Goal: Information Seeking & Learning: Compare options

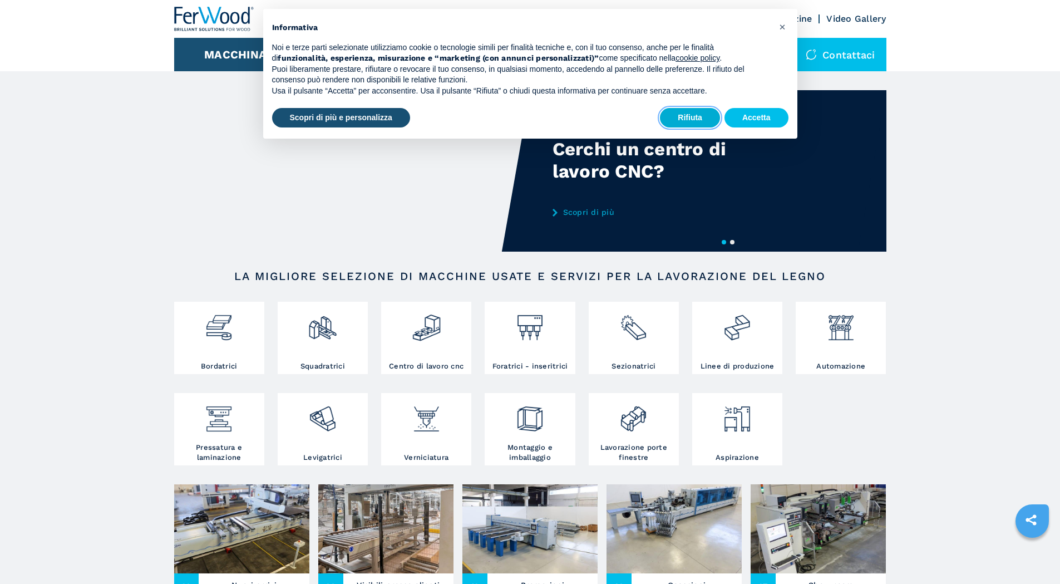
click at [675, 119] on button "Rifiuta" at bounding box center [690, 118] width 60 height 20
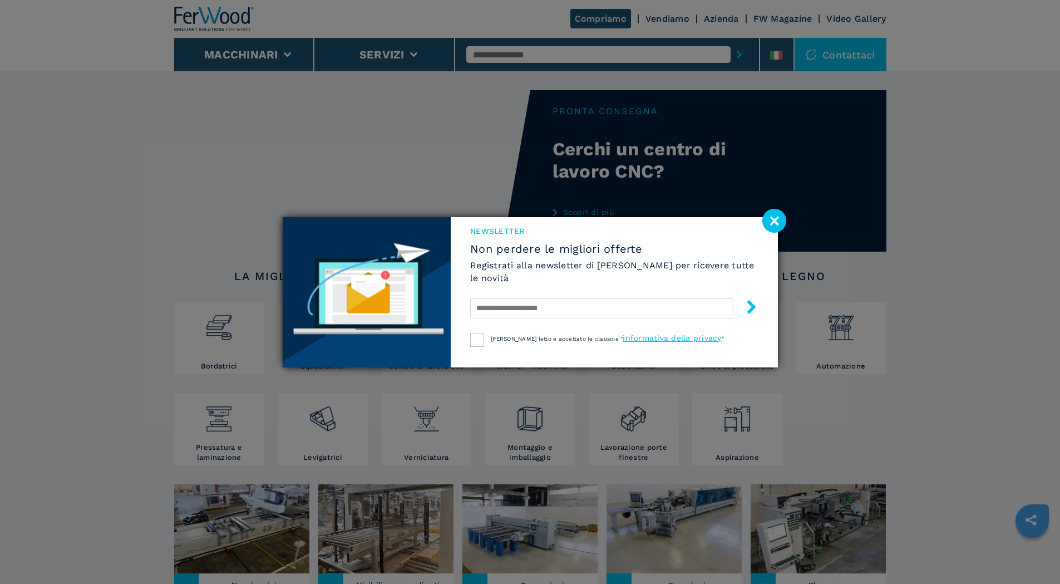
click at [776, 227] on image at bounding box center [775, 221] width 24 height 24
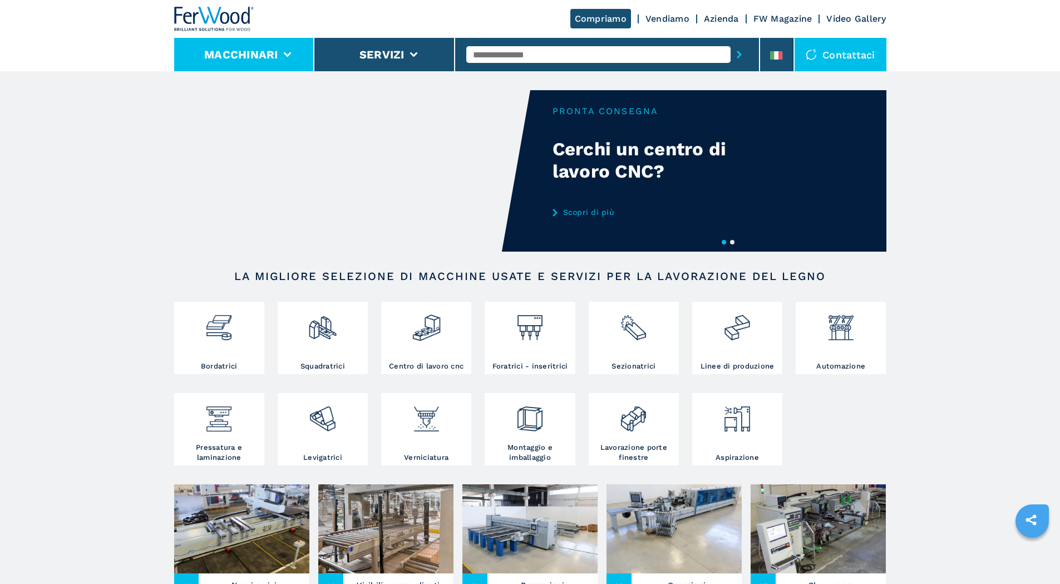
click at [283, 47] on li "Macchinari" at bounding box center [244, 54] width 141 height 33
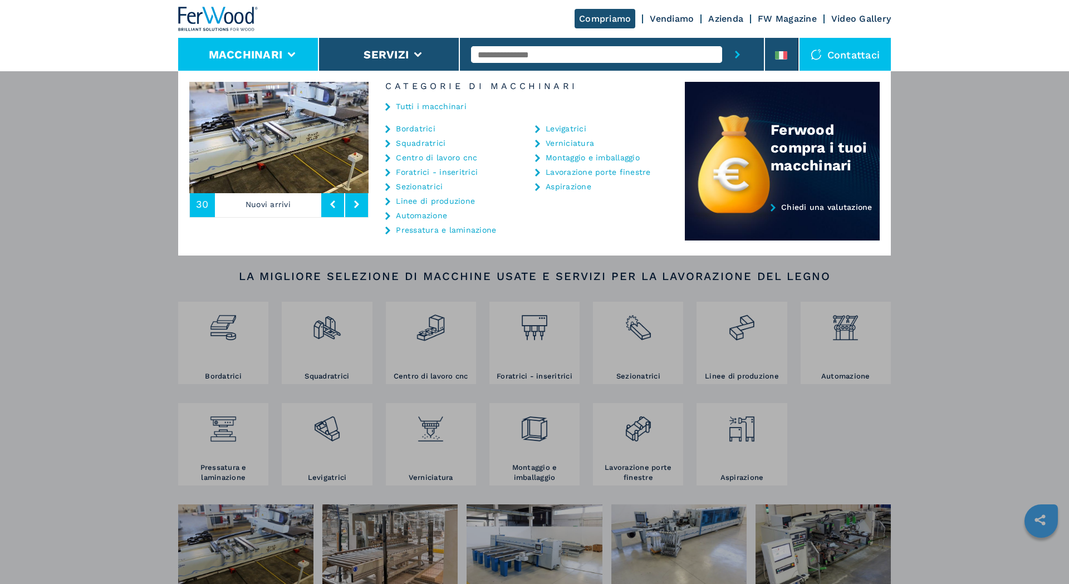
click at [452, 157] on link "Centro di lavoro cnc" at bounding box center [436, 158] width 81 height 8
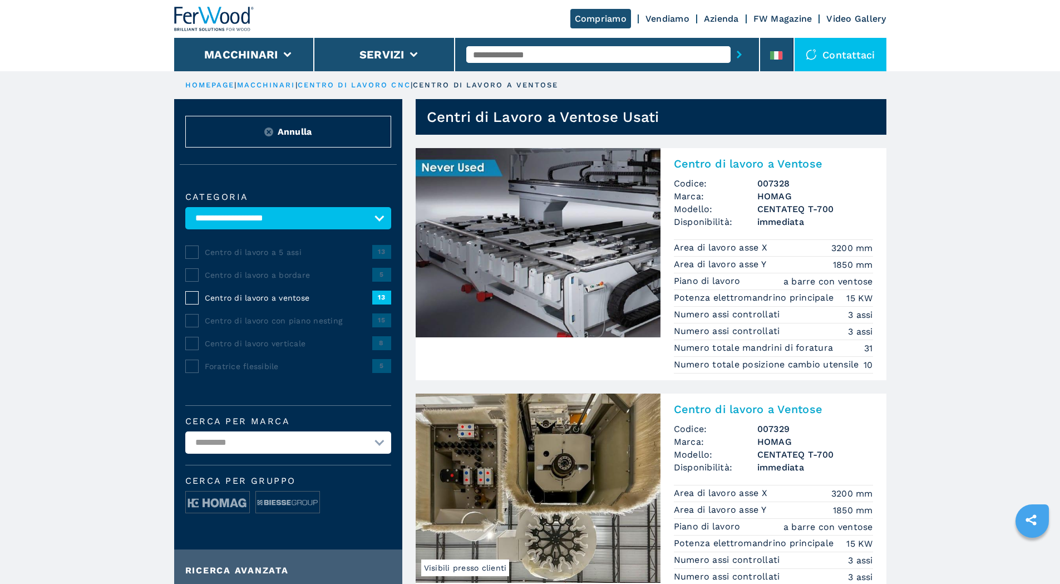
click at [247, 325] on span "Centro di lavoro con piano nesting" at bounding box center [289, 320] width 168 height 11
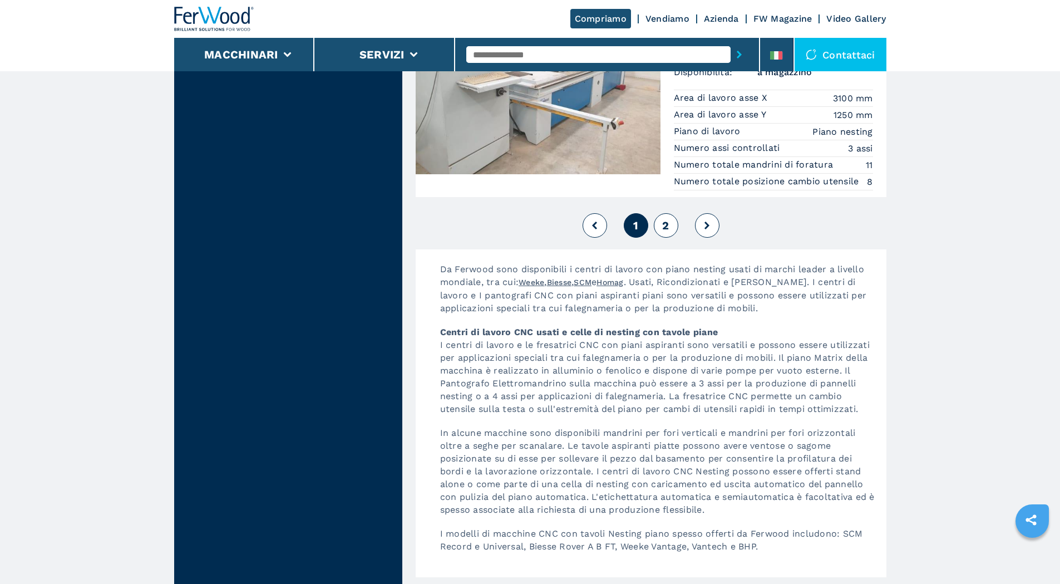
scroll to position [2950, 0]
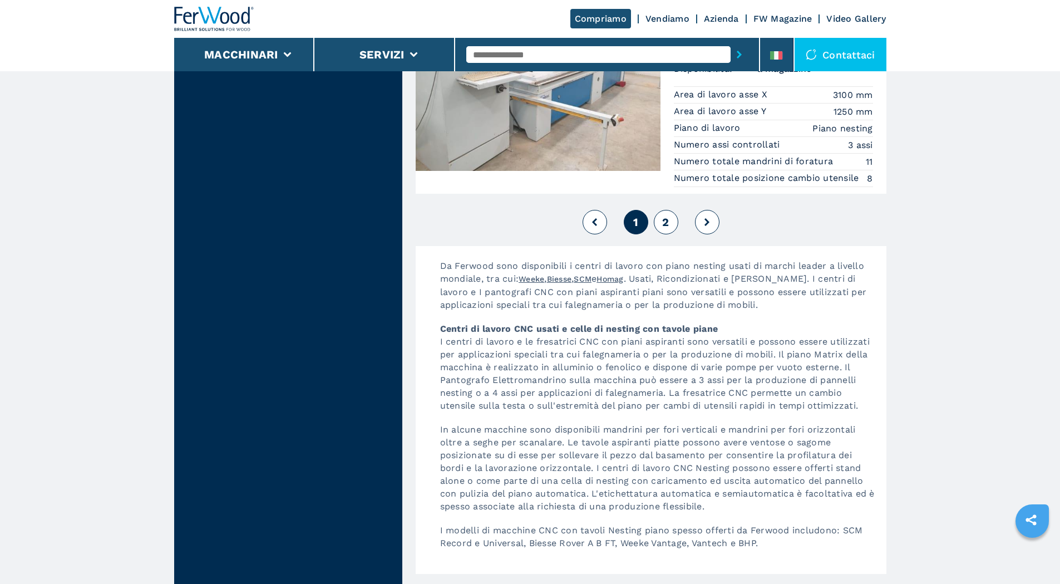
click at [668, 229] on span "2" at bounding box center [665, 221] width 7 height 13
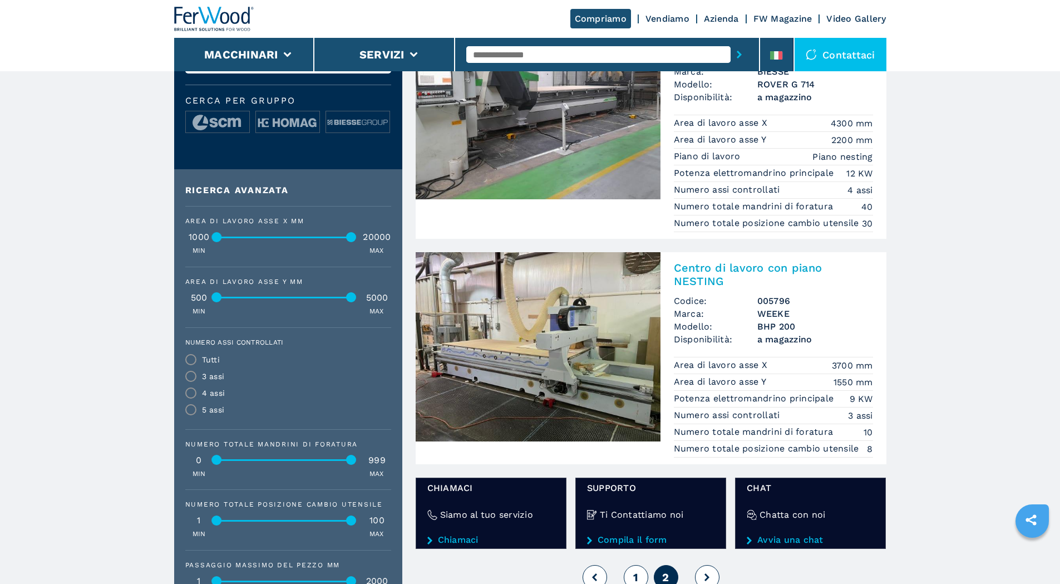
scroll to position [390, 0]
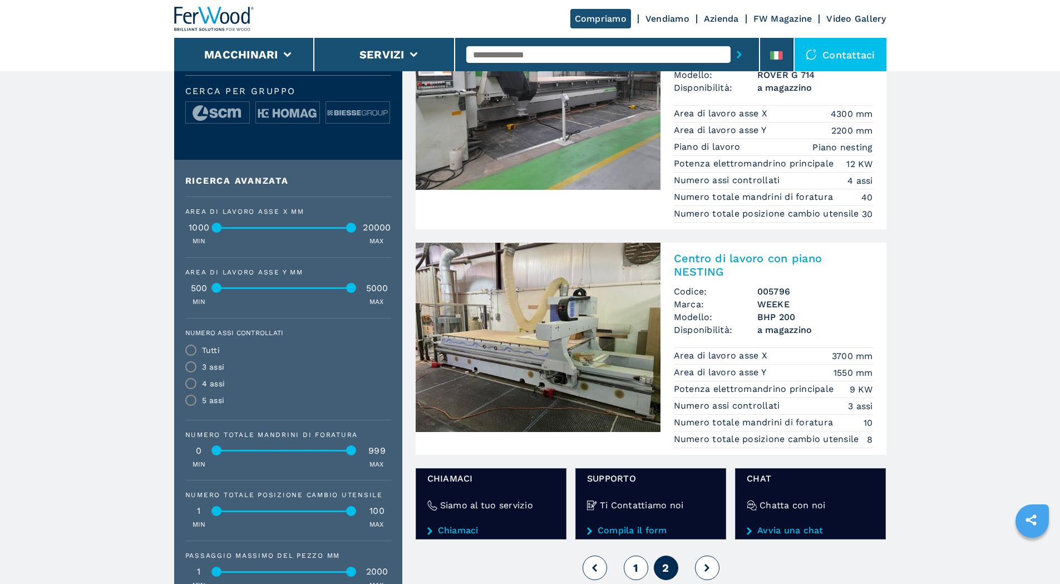
click at [572, 341] on img at bounding box center [538, 337] width 245 height 189
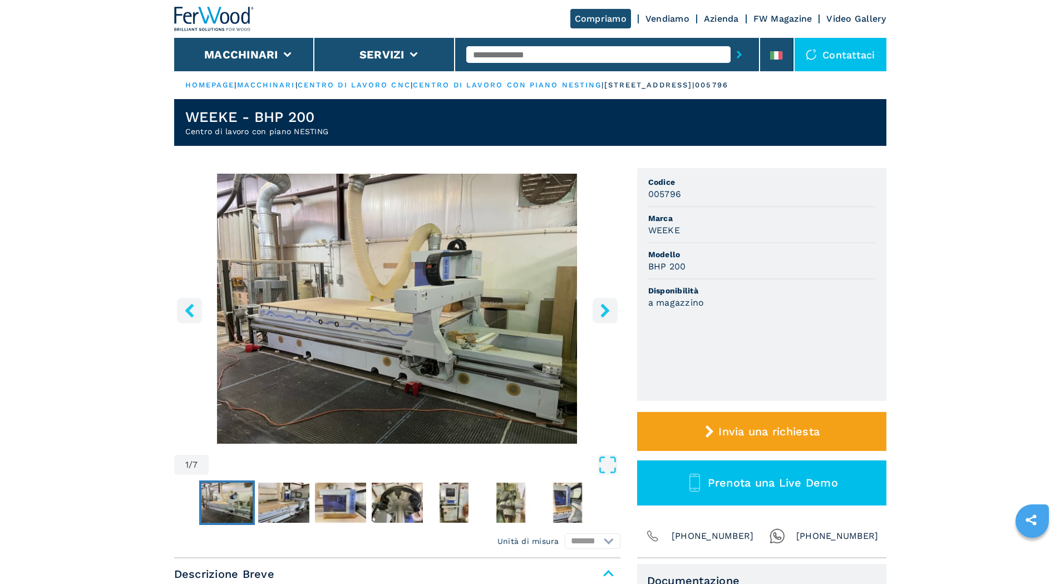
click at [611, 307] on icon "right-button" at bounding box center [605, 310] width 14 height 14
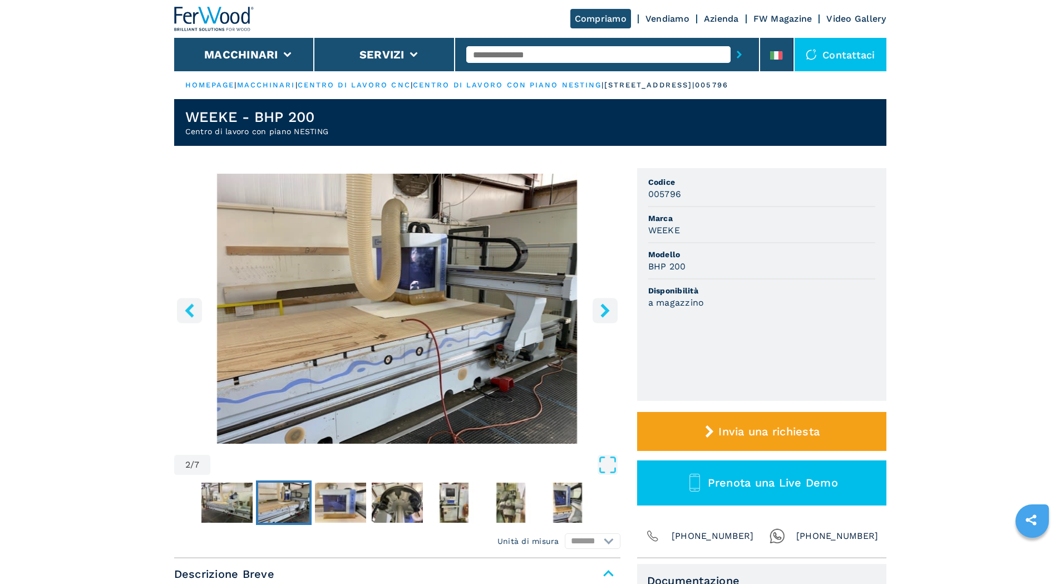
click at [611, 307] on icon "right-button" at bounding box center [605, 310] width 14 height 14
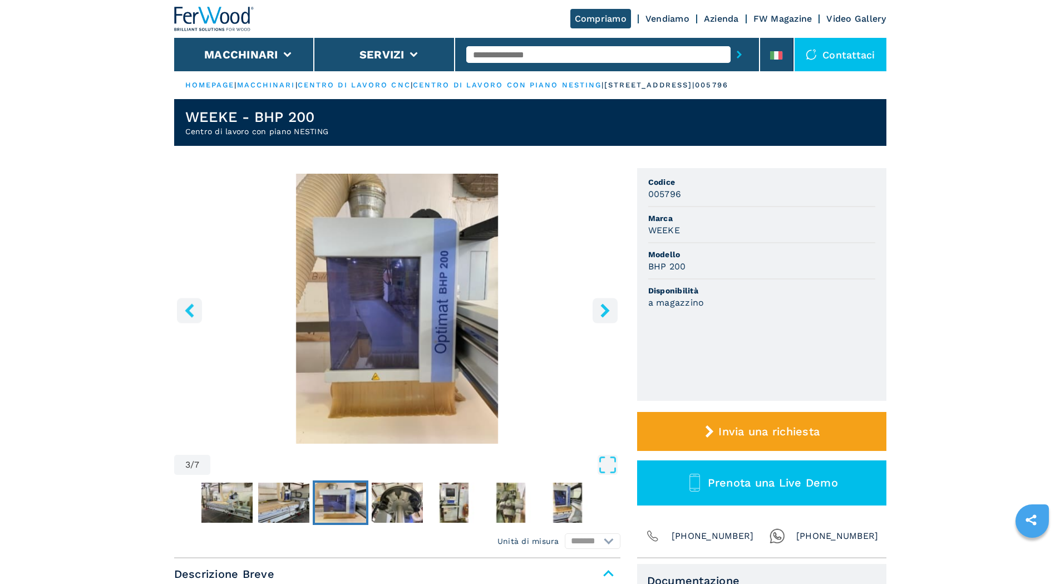
click at [611, 307] on icon "right-button" at bounding box center [605, 310] width 14 height 14
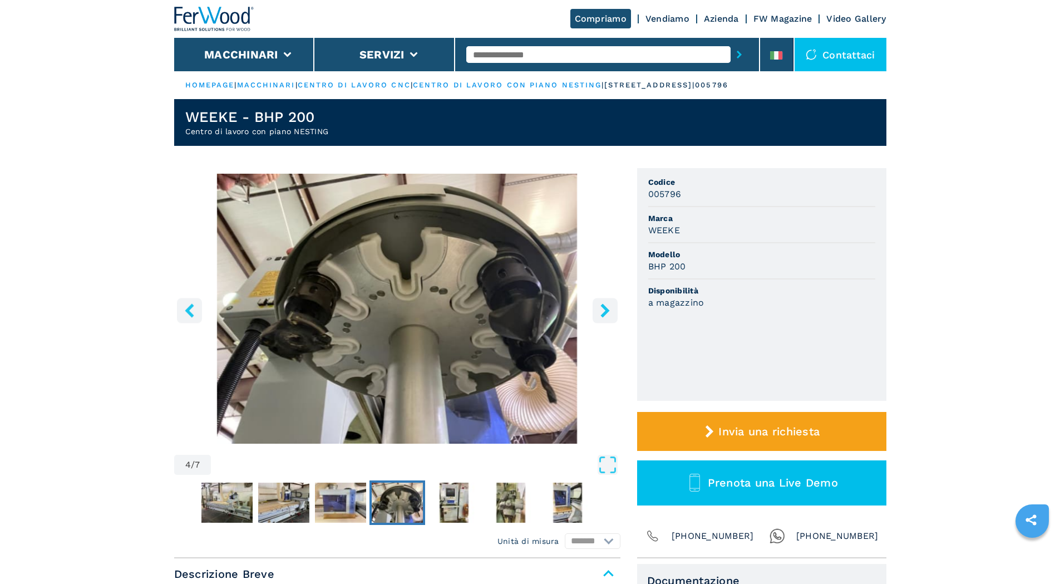
click at [611, 307] on icon "right-button" at bounding box center [605, 310] width 14 height 14
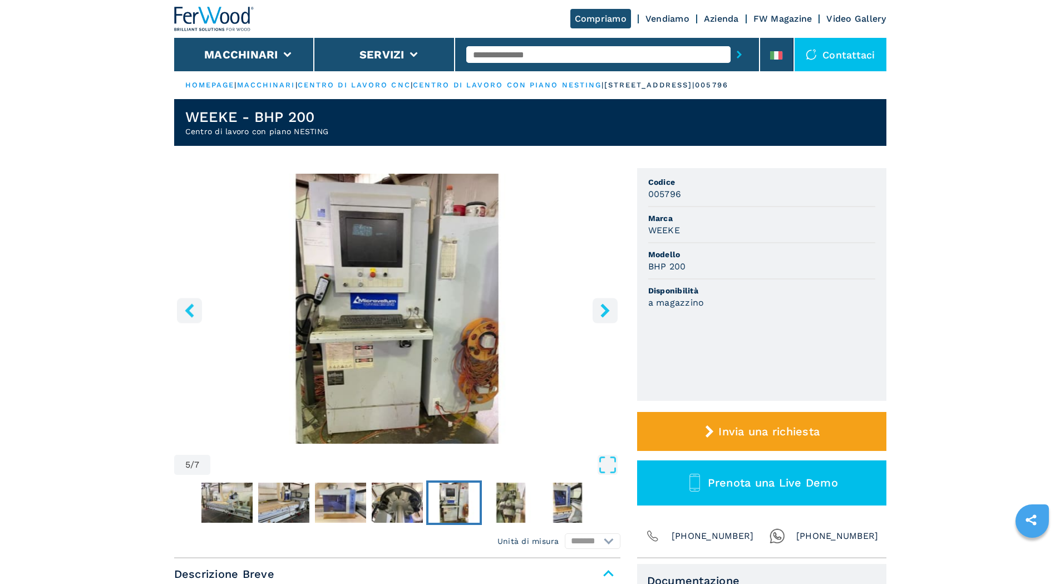
click at [611, 307] on icon "right-button" at bounding box center [605, 310] width 14 height 14
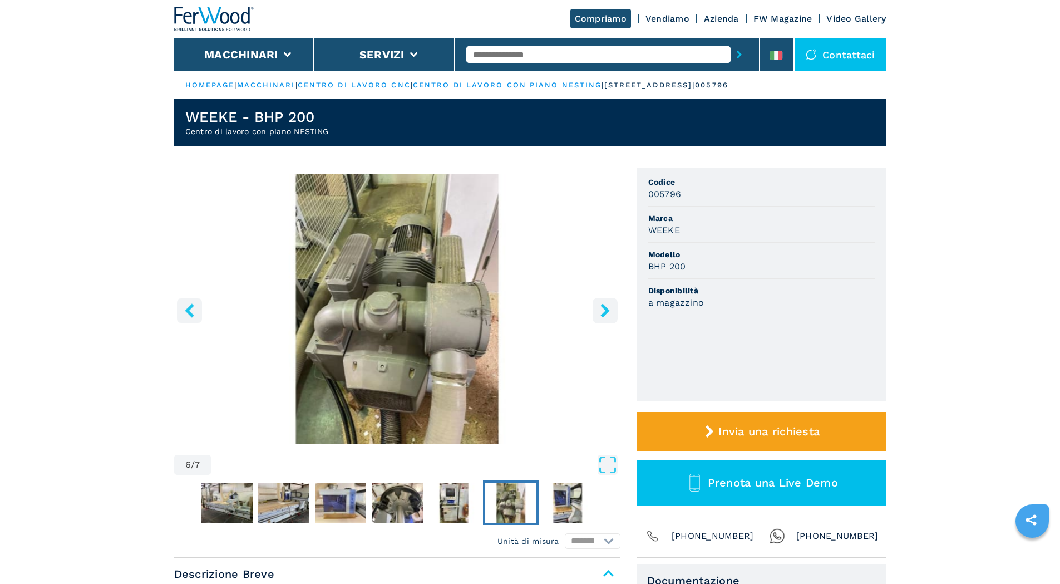
click at [611, 307] on icon "right-button" at bounding box center [605, 310] width 14 height 14
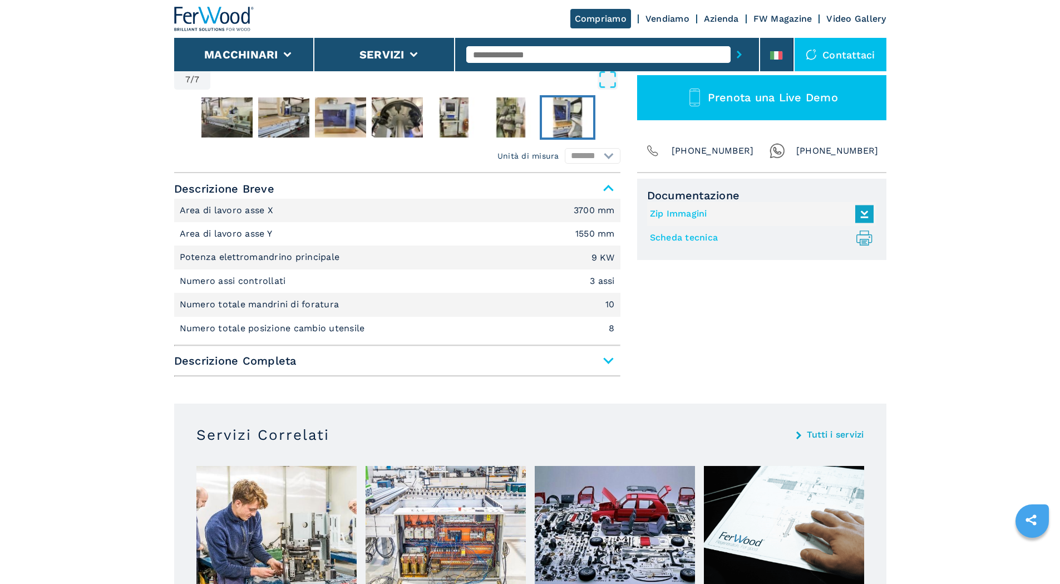
scroll to position [390, 0]
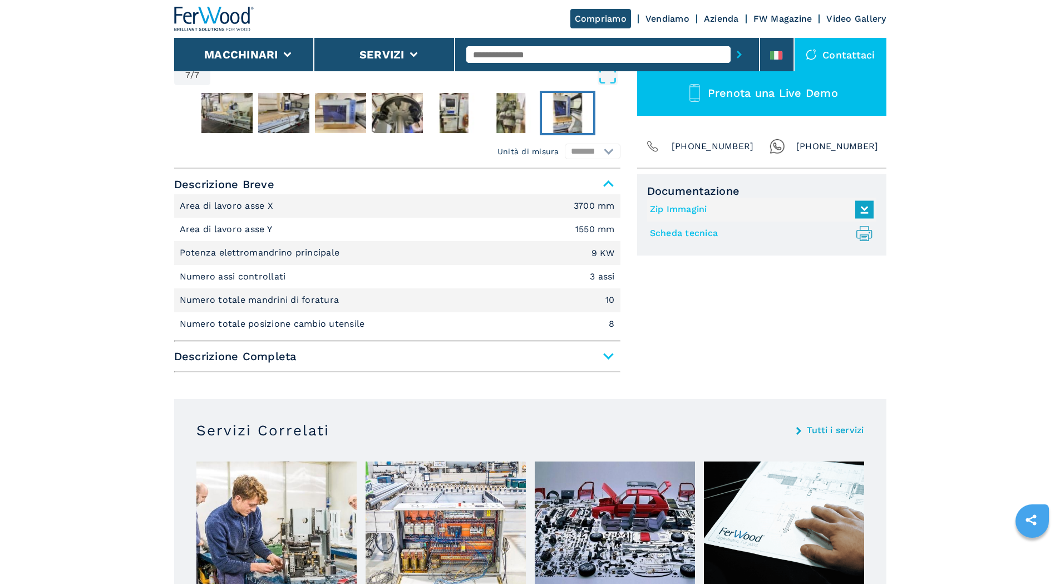
click at [611, 353] on span "Descrizione Completa" at bounding box center [397, 356] width 446 height 20
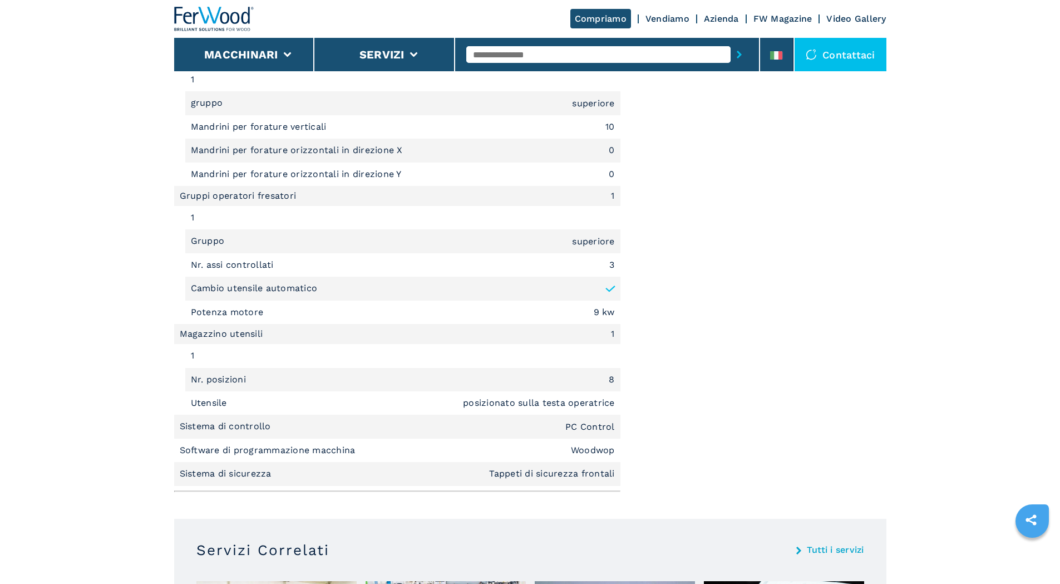
scroll to position [835, 0]
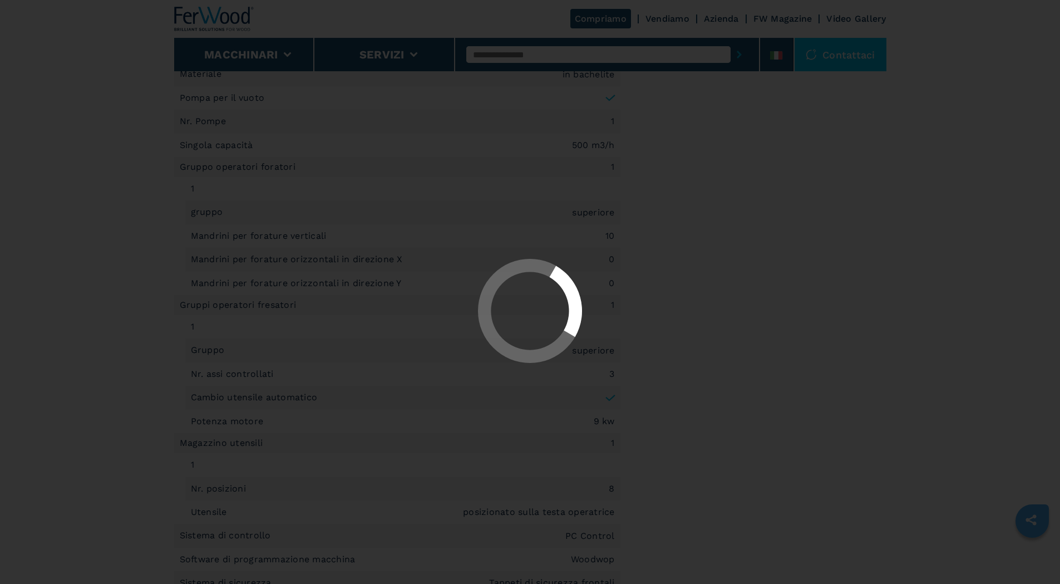
select select "**********"
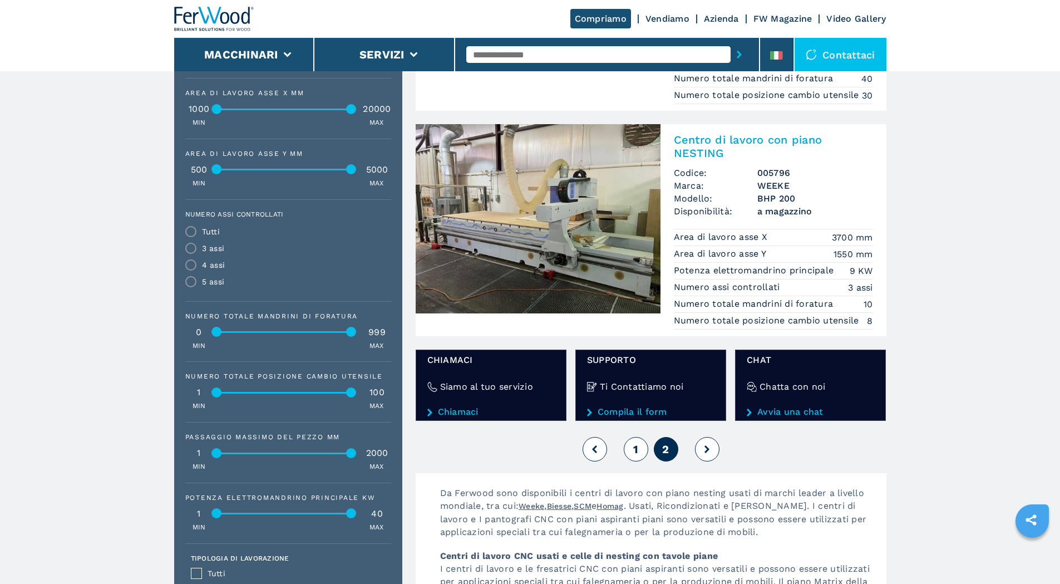
scroll to position [612, 0]
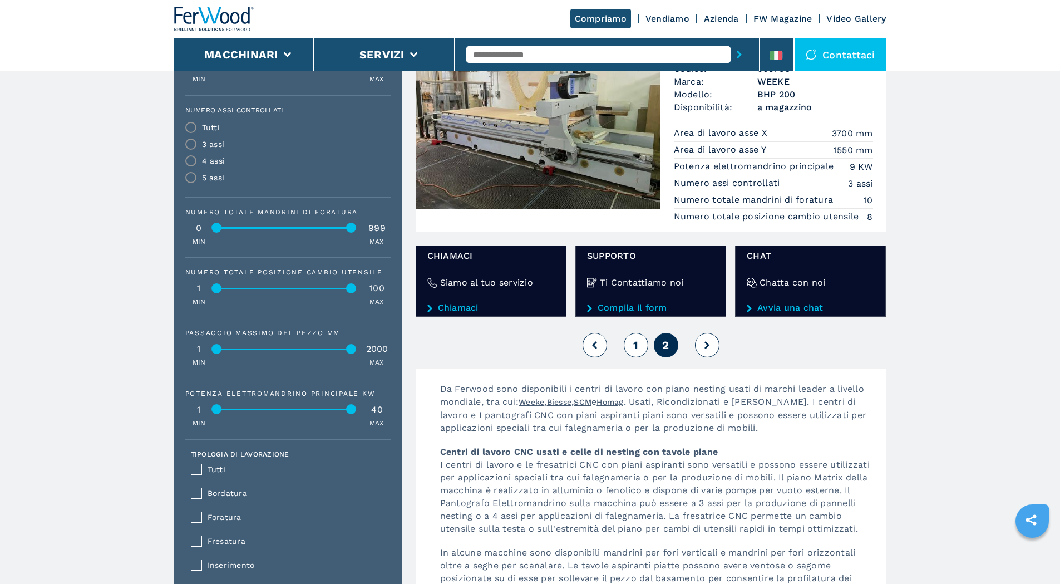
click at [636, 352] on span "1" at bounding box center [635, 344] width 5 height 13
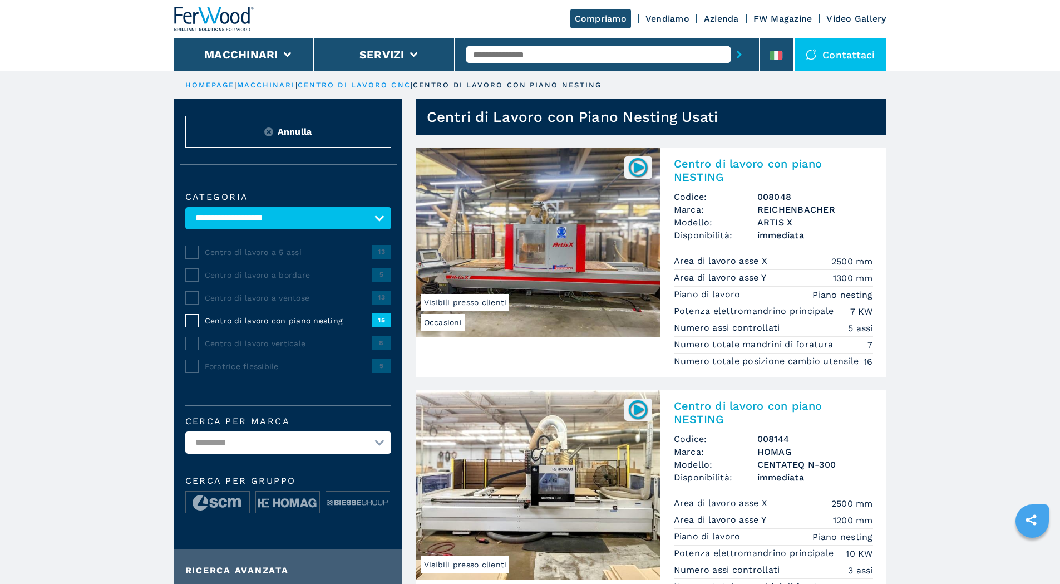
click at [700, 175] on h2 "Centro di lavoro con piano NESTING" at bounding box center [773, 170] width 199 height 27
click at [687, 399] on h2 "Centro di lavoro con piano NESTING" at bounding box center [773, 412] width 199 height 27
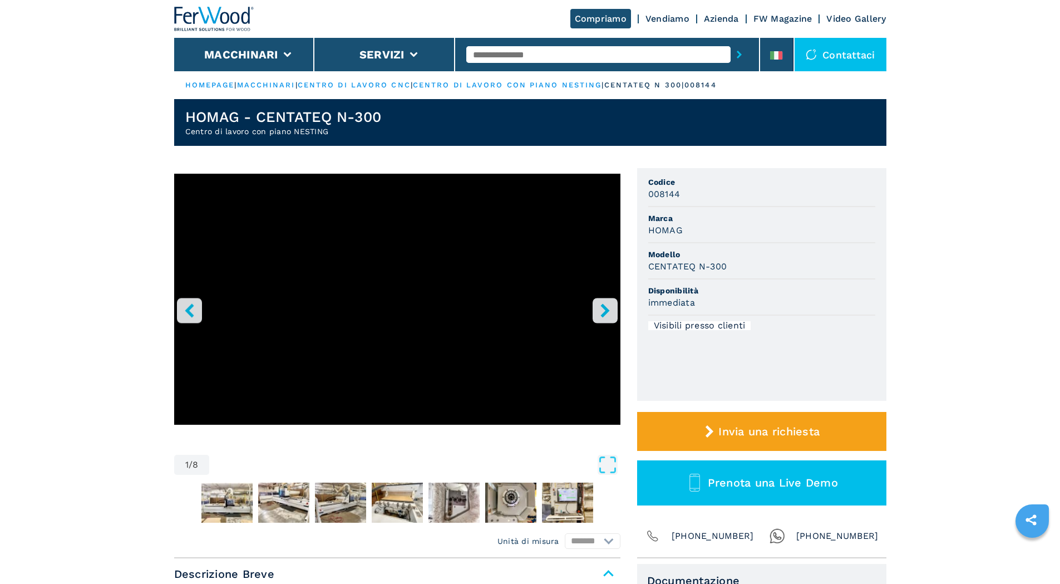
click at [601, 307] on icon "right-button" at bounding box center [605, 310] width 14 height 14
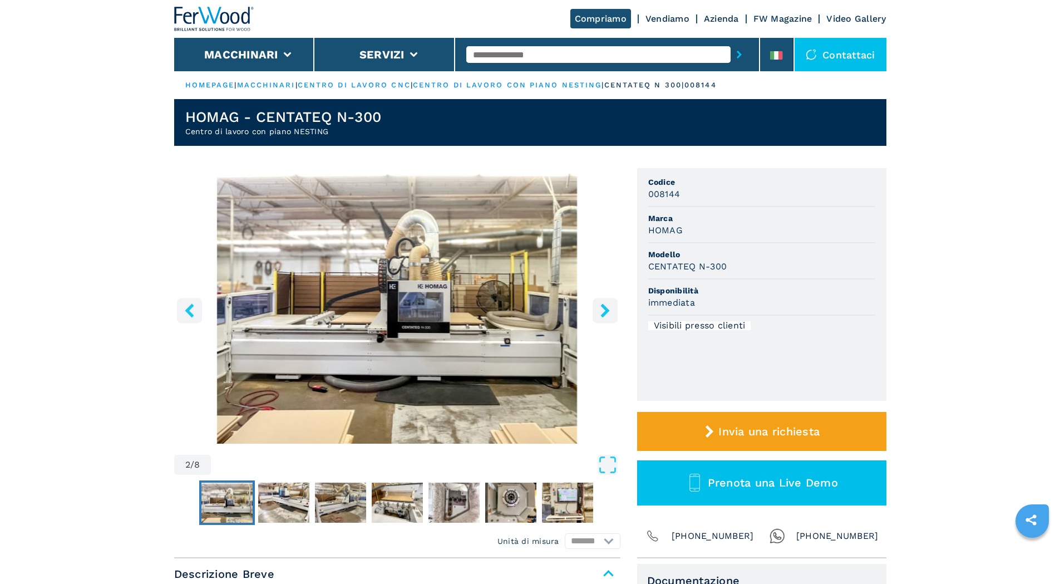
click at [603, 309] on icon "right-button" at bounding box center [605, 310] width 14 height 14
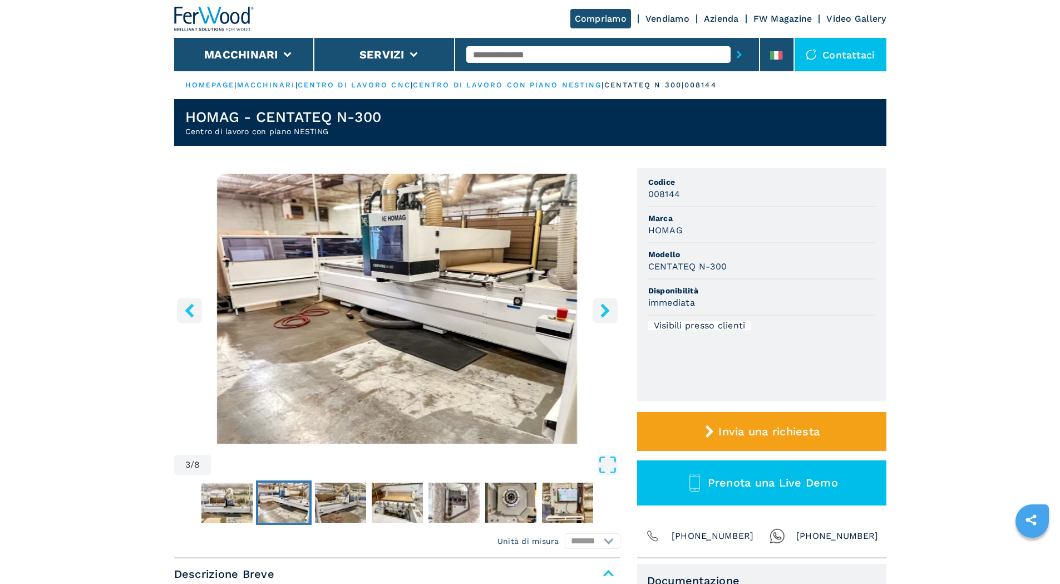
click at [603, 309] on icon "right-button" at bounding box center [605, 310] width 14 height 14
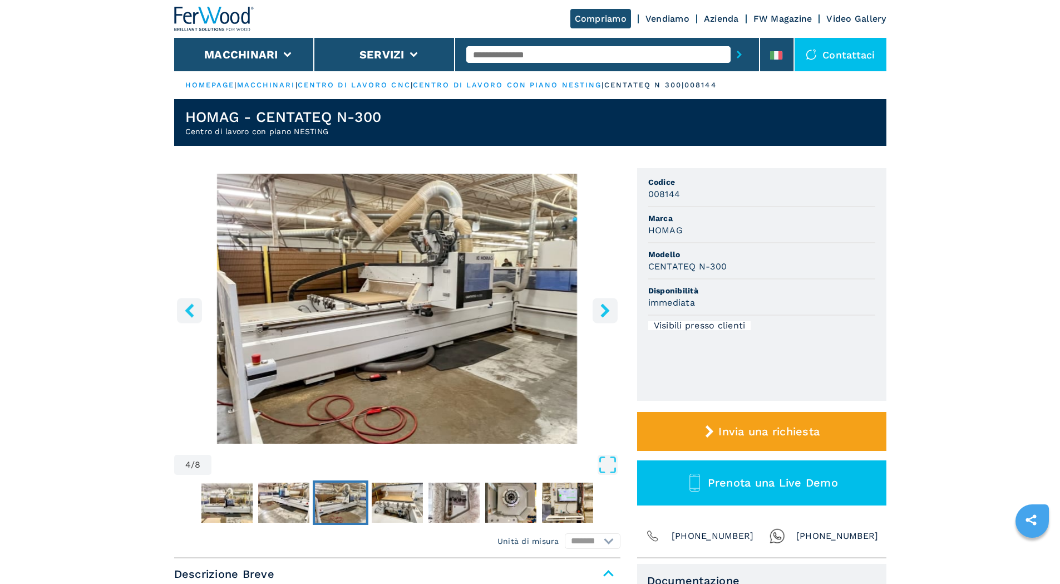
click at [604, 309] on icon "right-button" at bounding box center [605, 310] width 9 height 14
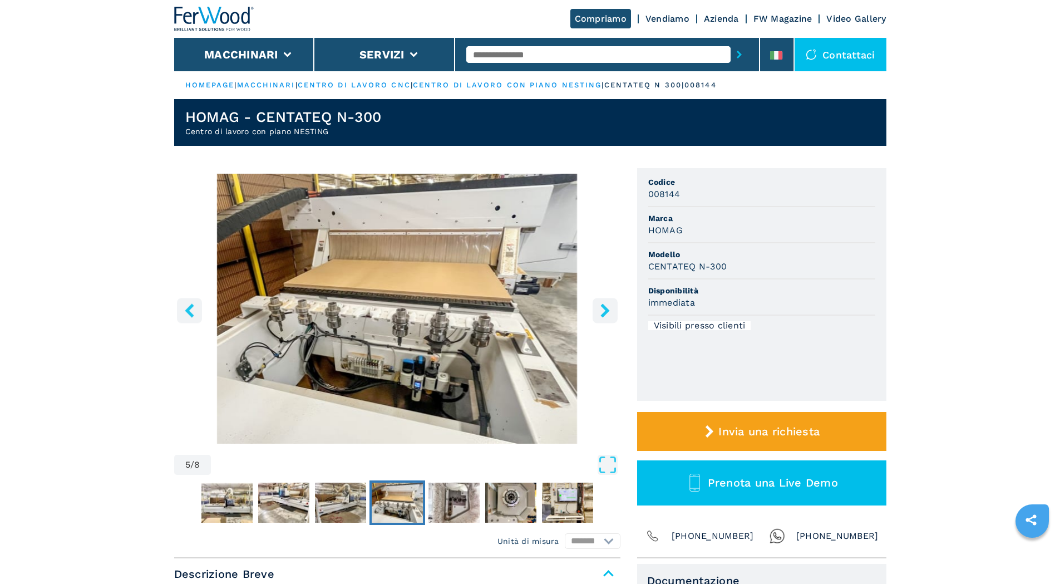
click at [604, 309] on icon "right-button" at bounding box center [605, 310] width 9 height 14
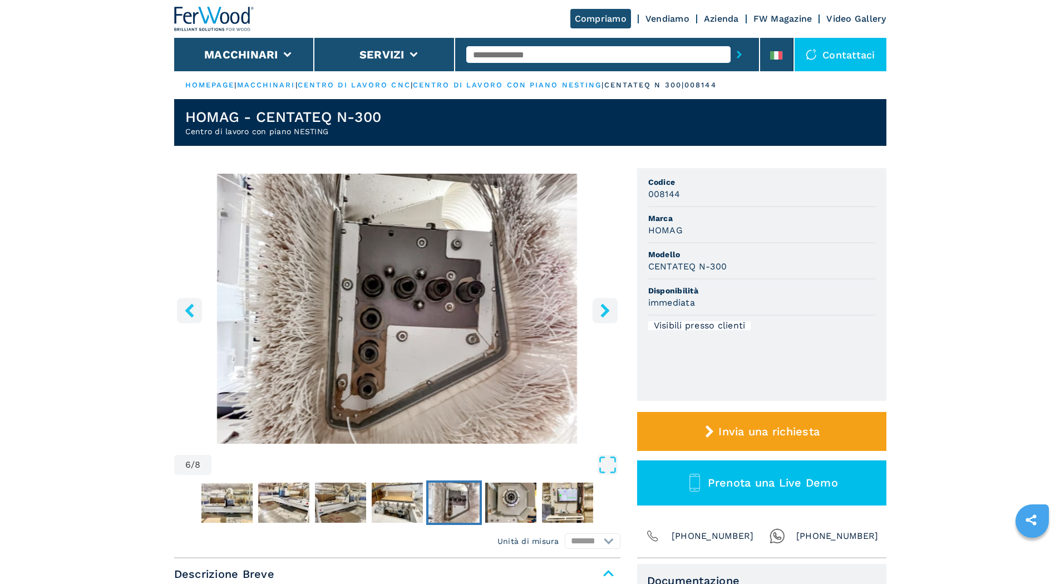
click at [604, 309] on icon "right-button" at bounding box center [605, 310] width 9 height 14
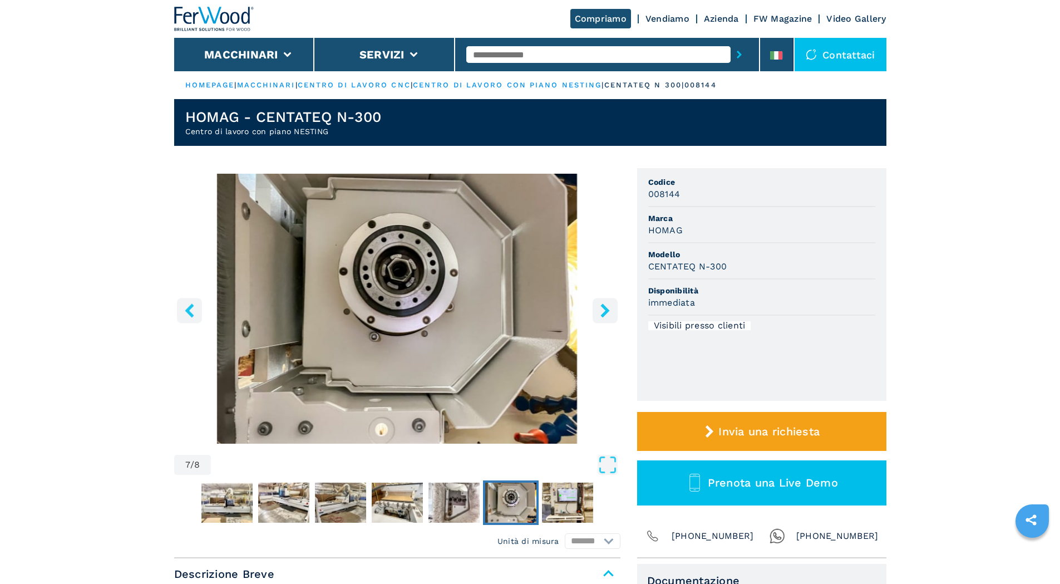
click at [604, 309] on icon "right-button" at bounding box center [605, 310] width 9 height 14
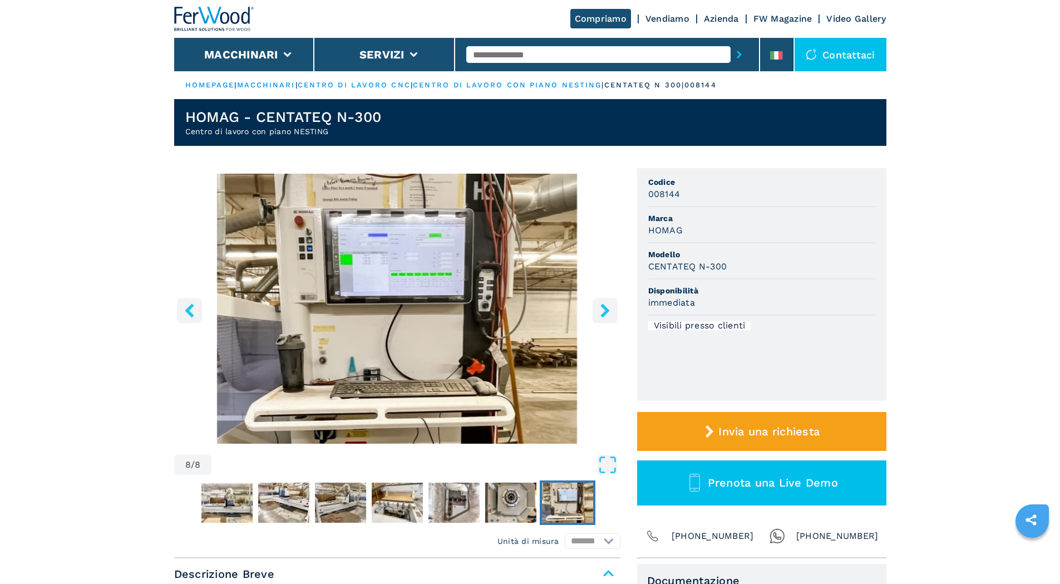
click at [604, 307] on icon "right-button" at bounding box center [605, 310] width 9 height 14
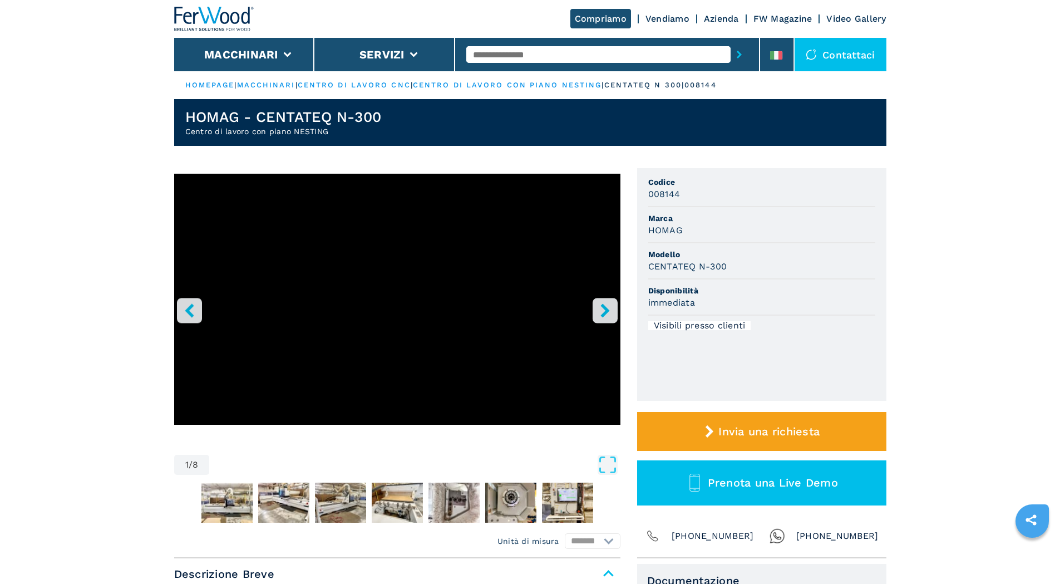
click at [604, 307] on icon "right-button" at bounding box center [605, 310] width 9 height 14
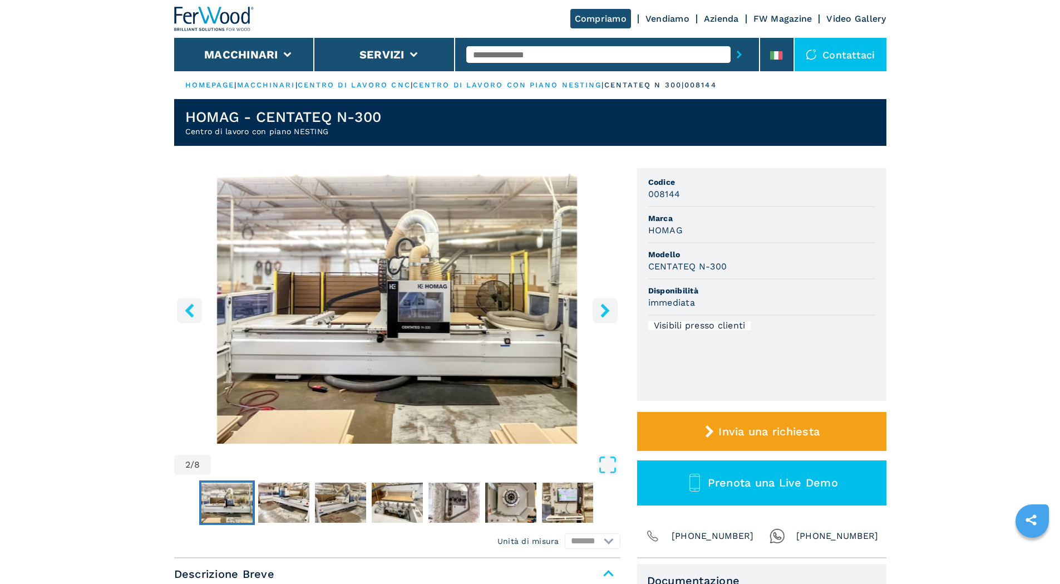
click at [604, 307] on icon "right-button" at bounding box center [605, 310] width 9 height 14
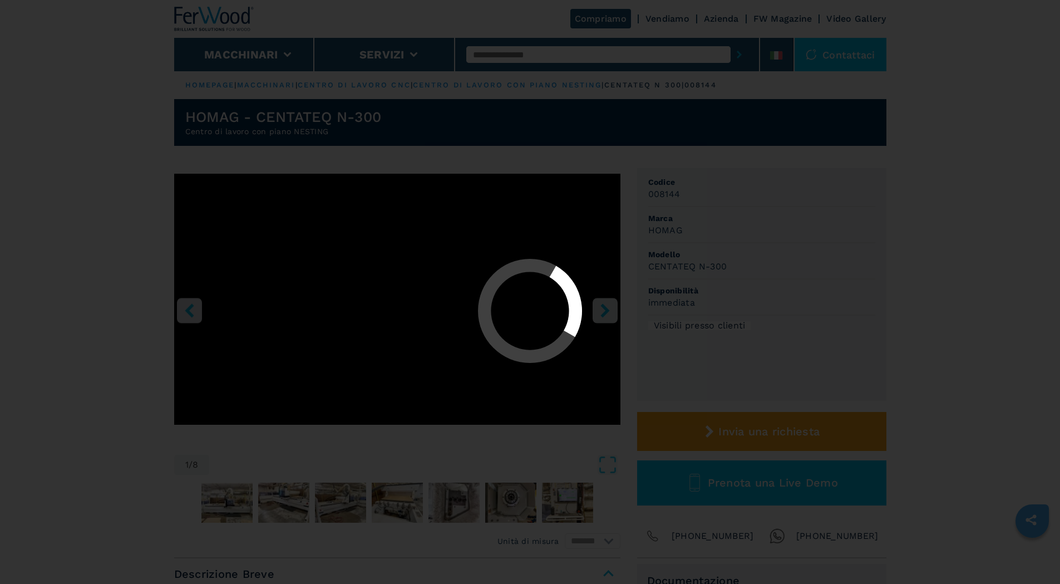
select select "**********"
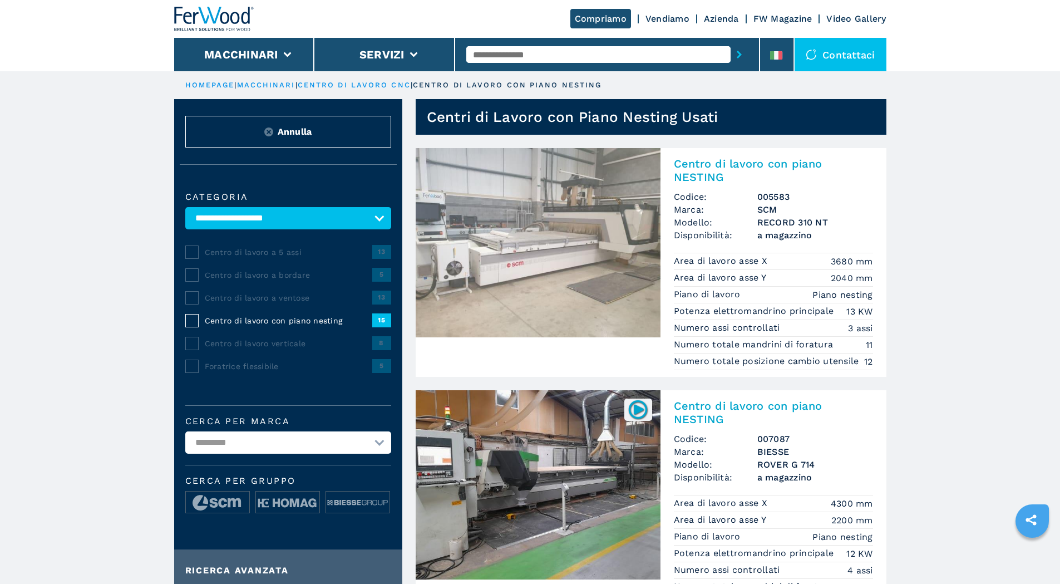
click at [267, 303] on span "Centro di lavoro a ventose" at bounding box center [289, 297] width 168 height 11
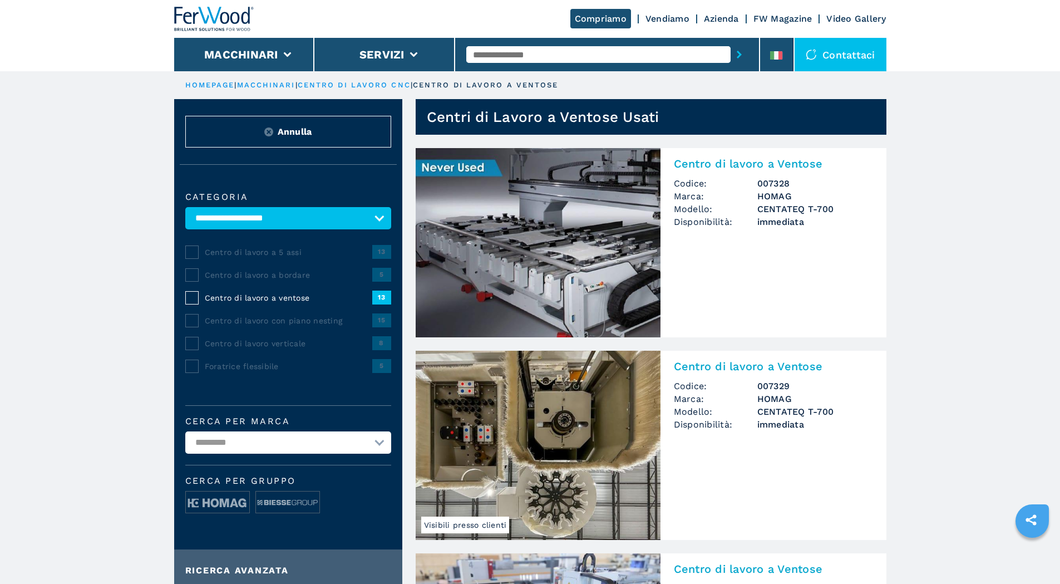
click at [253, 258] on span "Centro di lavoro a 5 assi" at bounding box center [289, 252] width 168 height 11
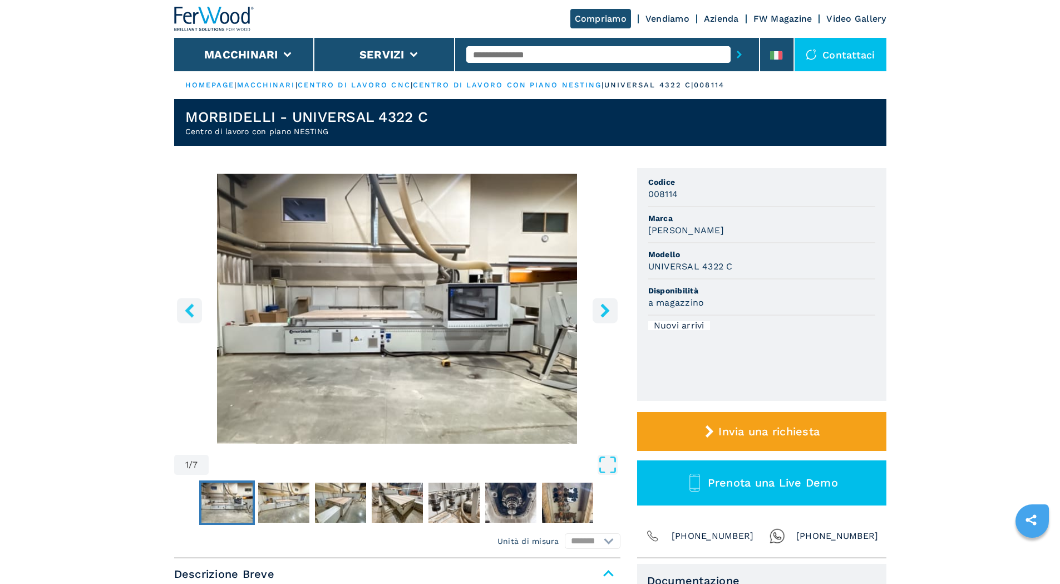
click at [599, 309] on icon "right-button" at bounding box center [605, 310] width 14 height 14
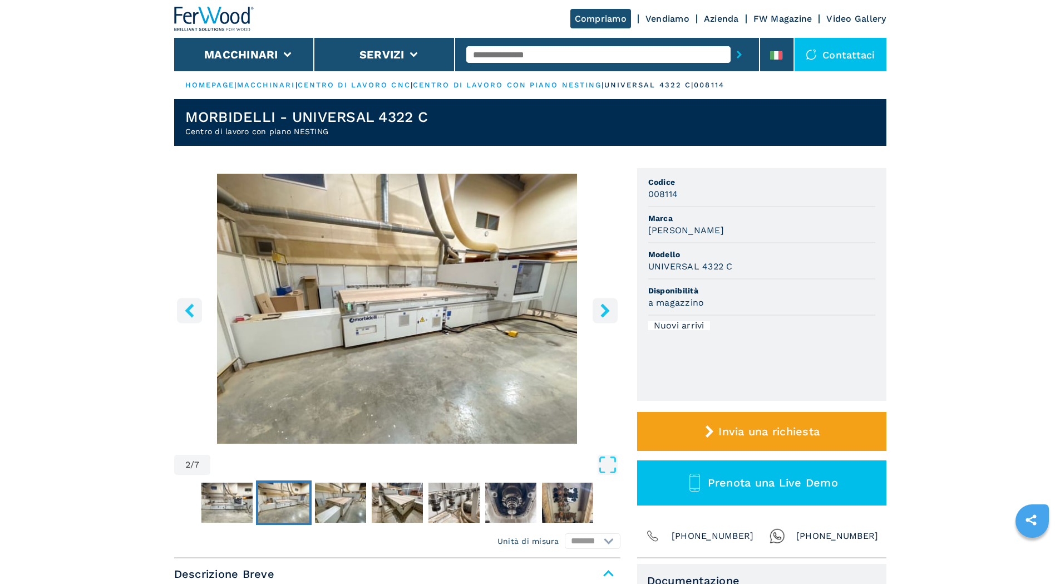
click at [603, 309] on icon "right-button" at bounding box center [605, 310] width 14 height 14
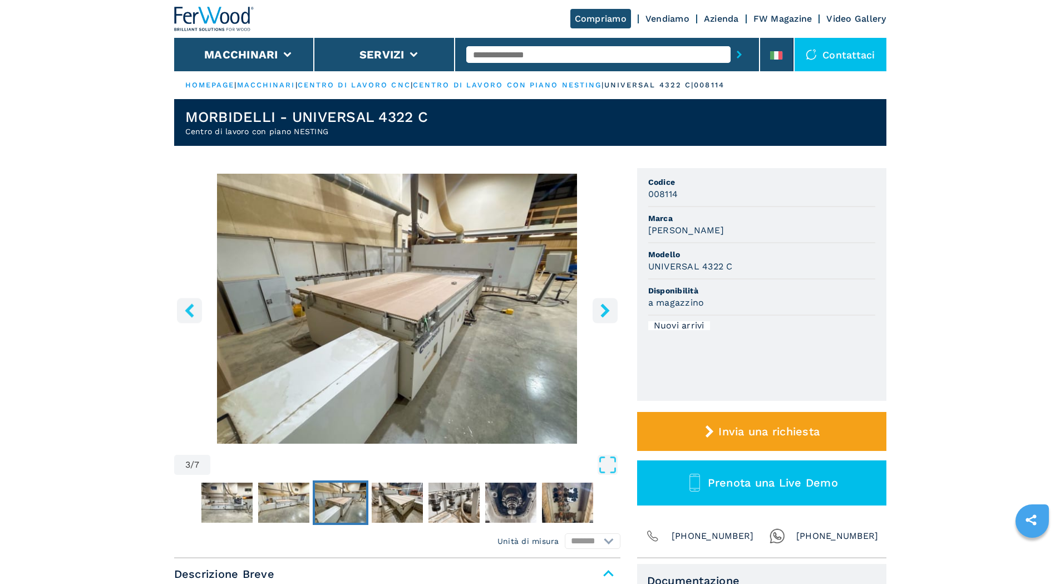
click at [603, 309] on icon "right-button" at bounding box center [605, 310] width 14 height 14
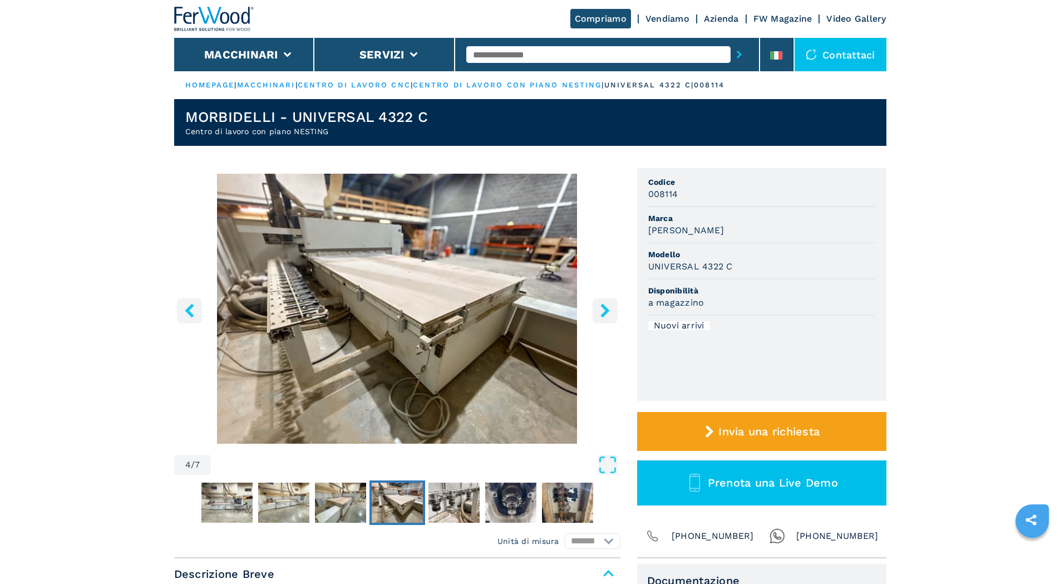
click at [603, 309] on icon "right-button" at bounding box center [605, 310] width 14 height 14
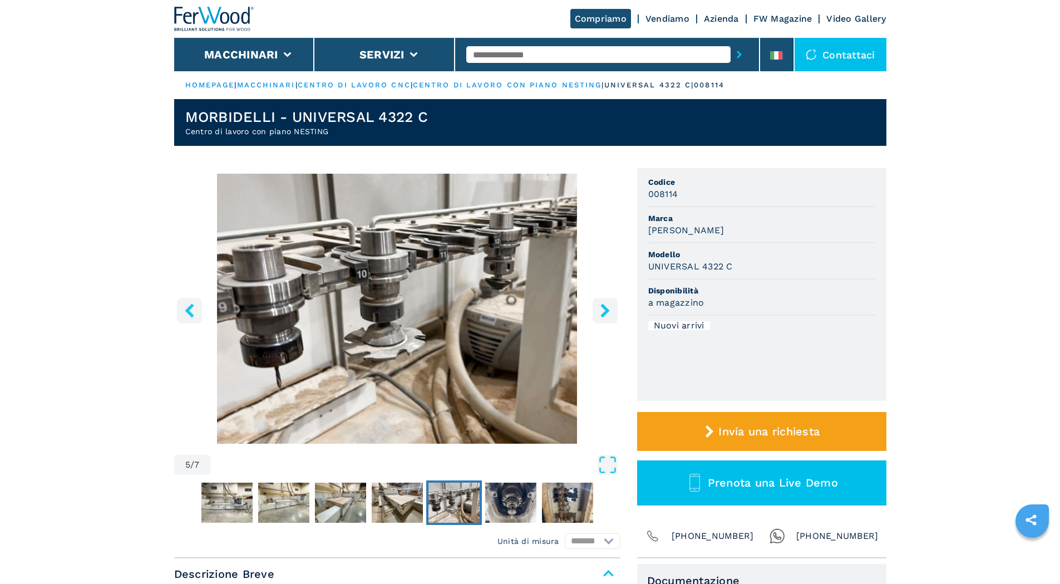
click at [603, 309] on icon "right-button" at bounding box center [605, 310] width 14 height 14
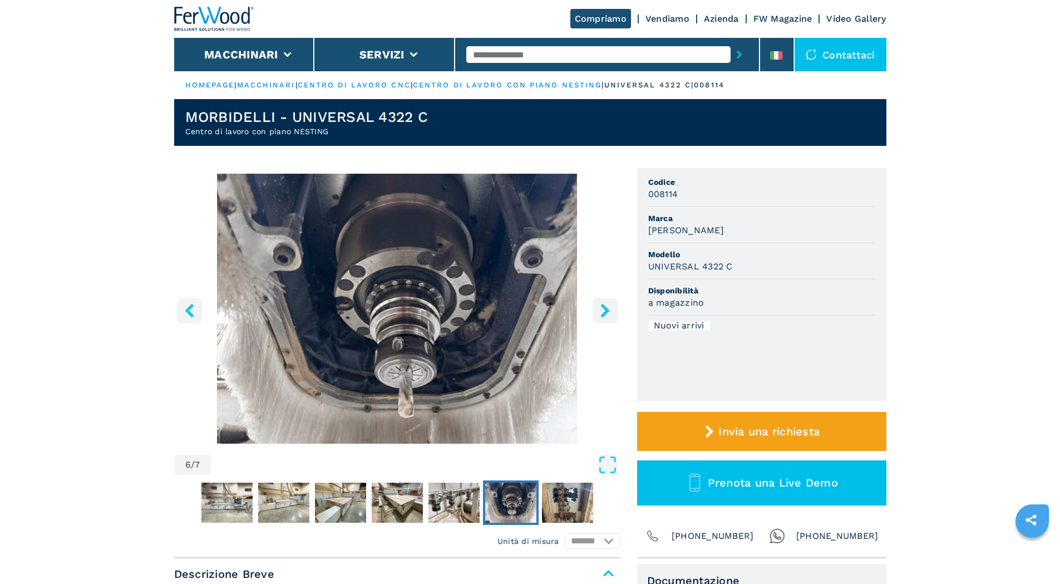
click at [604, 309] on icon "right-button" at bounding box center [605, 310] width 9 height 14
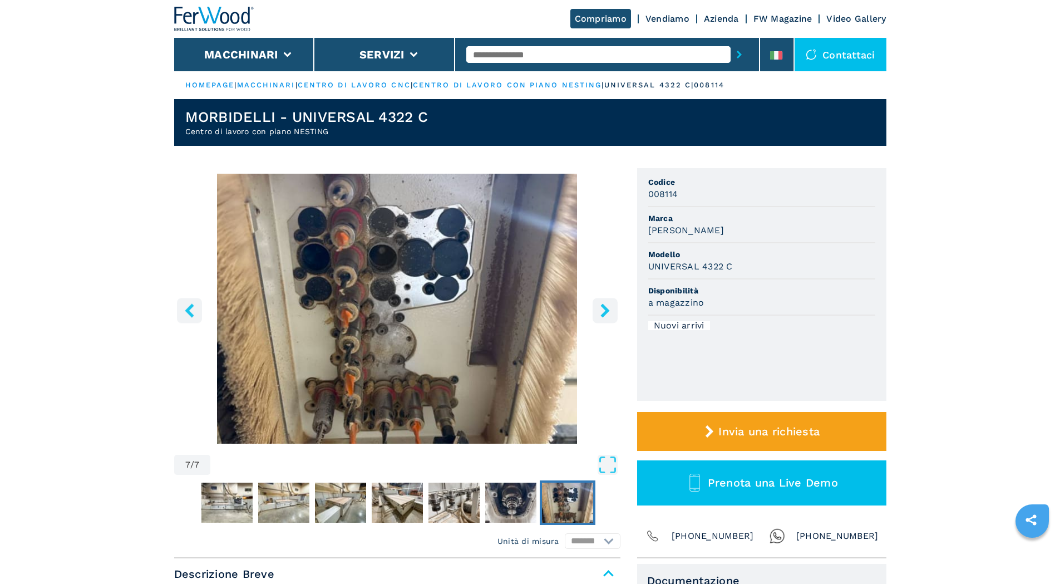
click at [604, 309] on icon "right-button" at bounding box center [605, 310] width 9 height 14
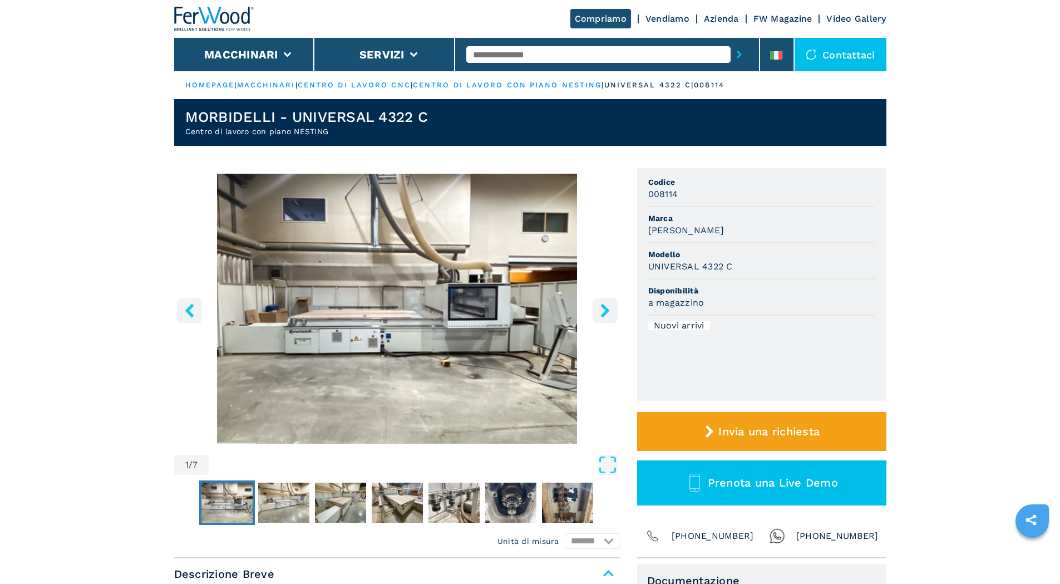
click at [604, 309] on icon "right-button" at bounding box center [605, 310] width 9 height 14
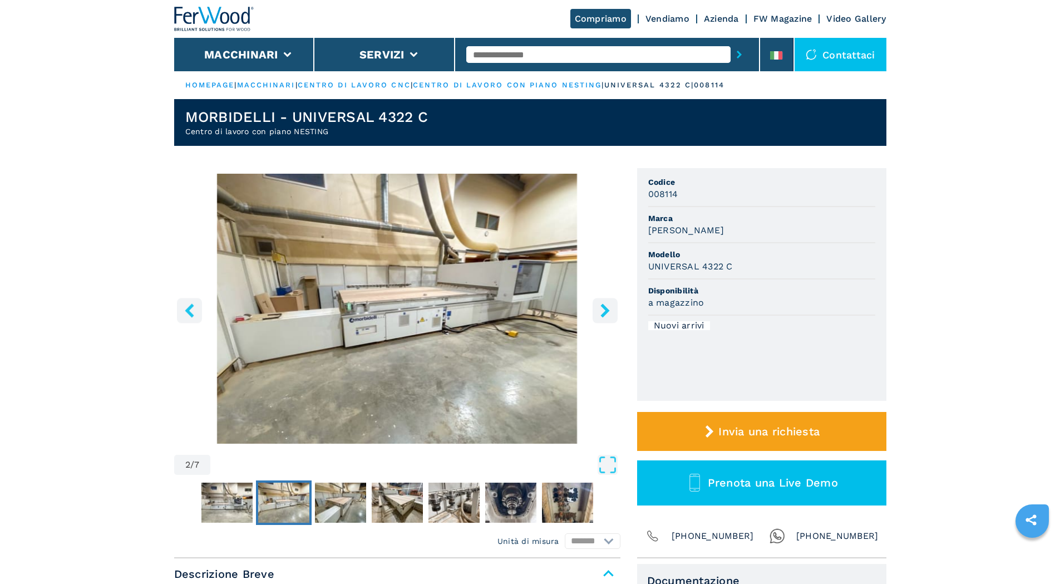
click at [604, 309] on icon "right-button" at bounding box center [605, 310] width 9 height 14
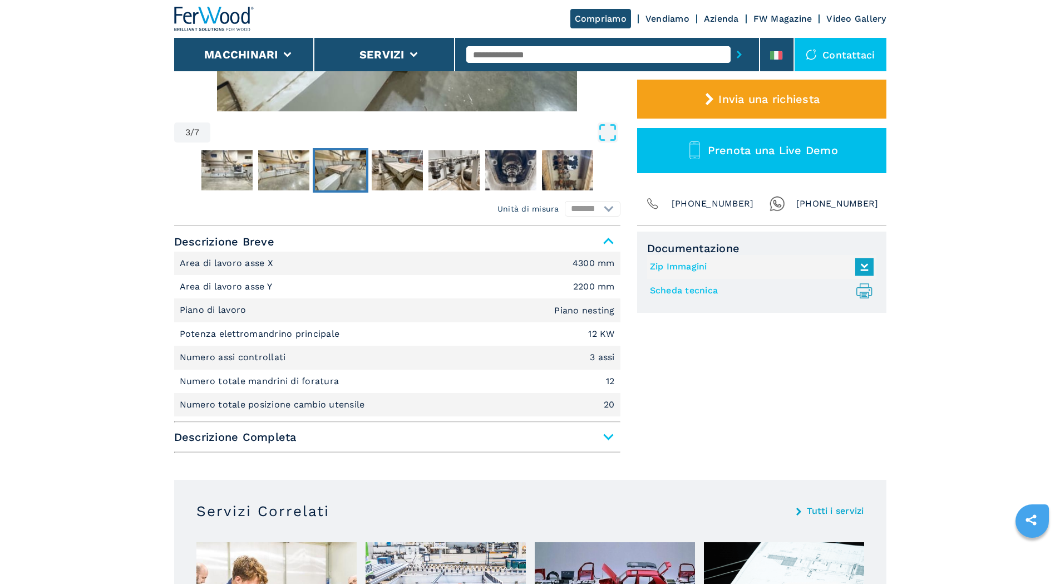
scroll to position [334, 0]
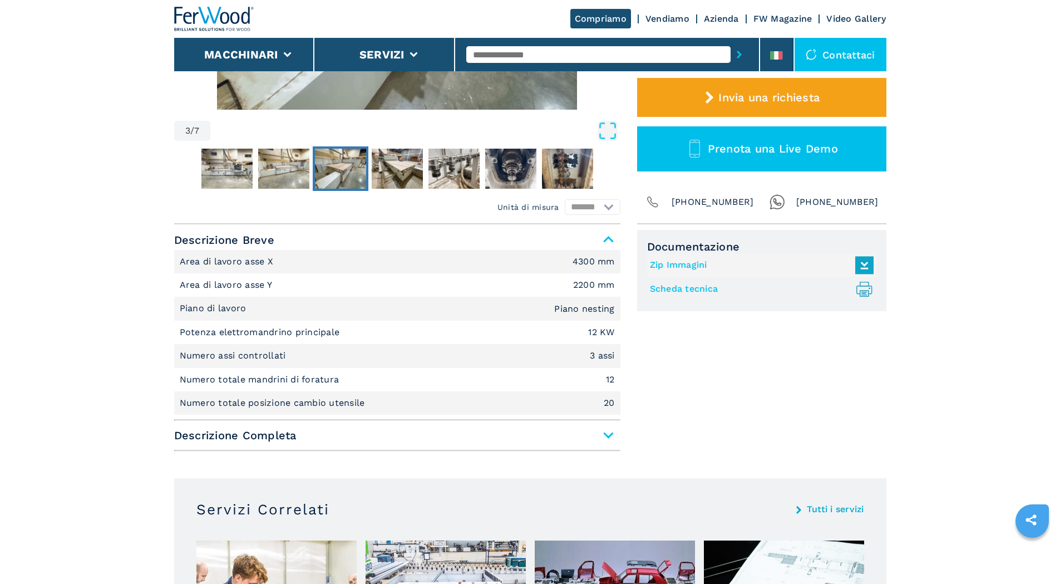
click at [605, 439] on span "Descrizione Completa" at bounding box center [397, 435] width 446 height 20
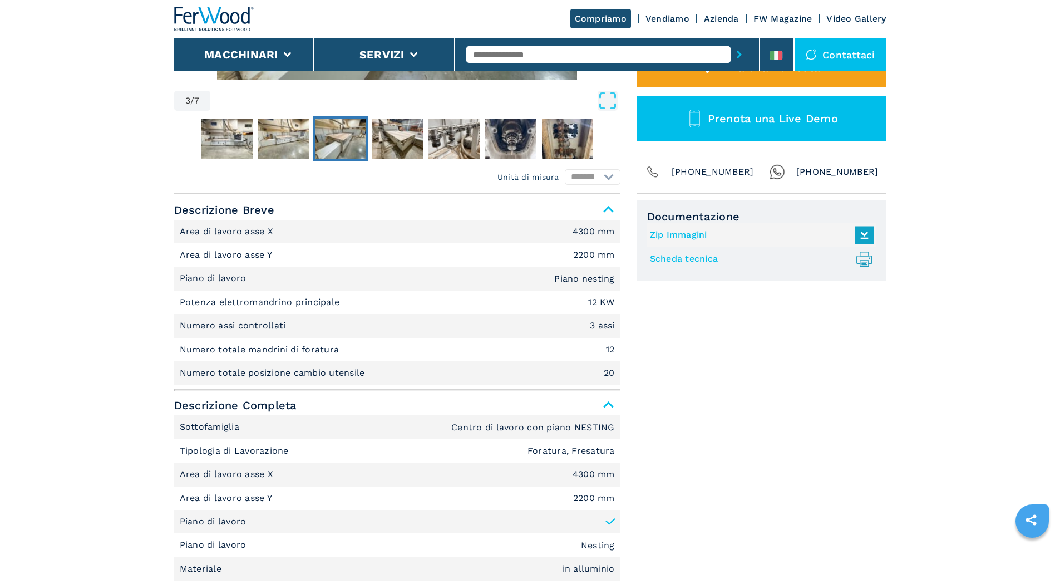
scroll to position [390, 0]
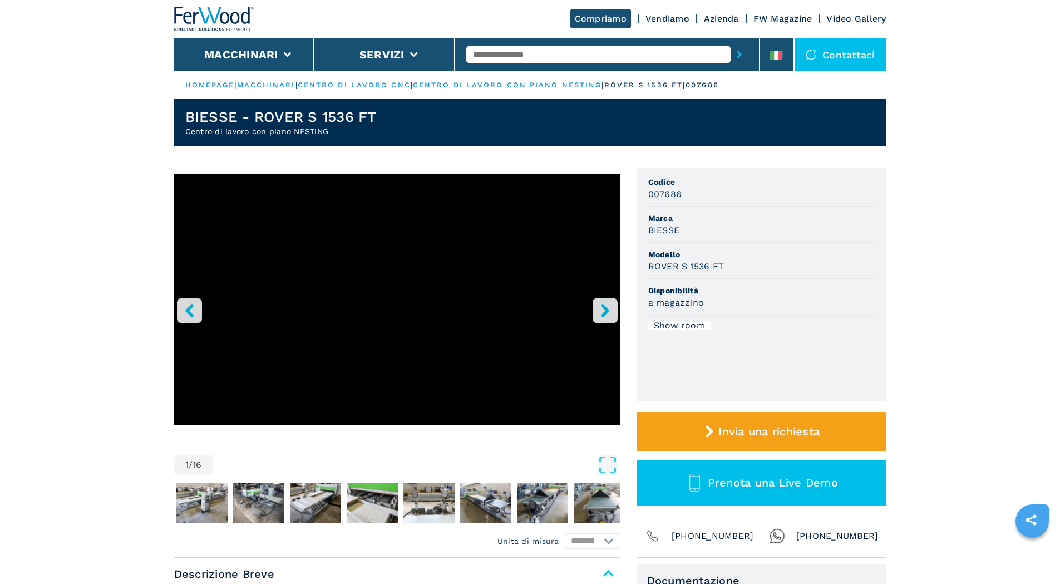
click at [606, 313] on icon "right-button" at bounding box center [605, 310] width 9 height 14
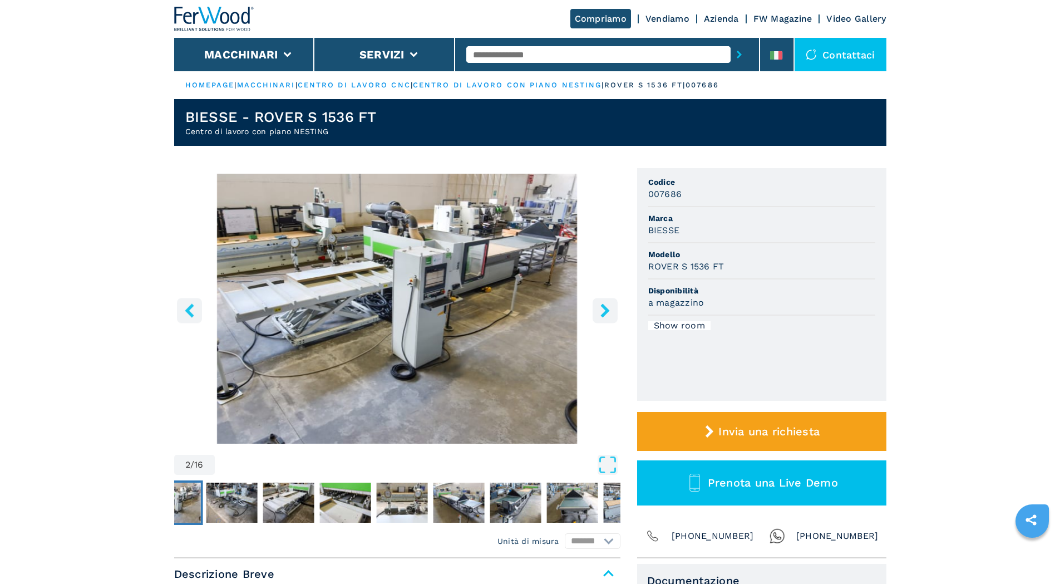
click at [607, 313] on icon "right-button" at bounding box center [605, 310] width 14 height 14
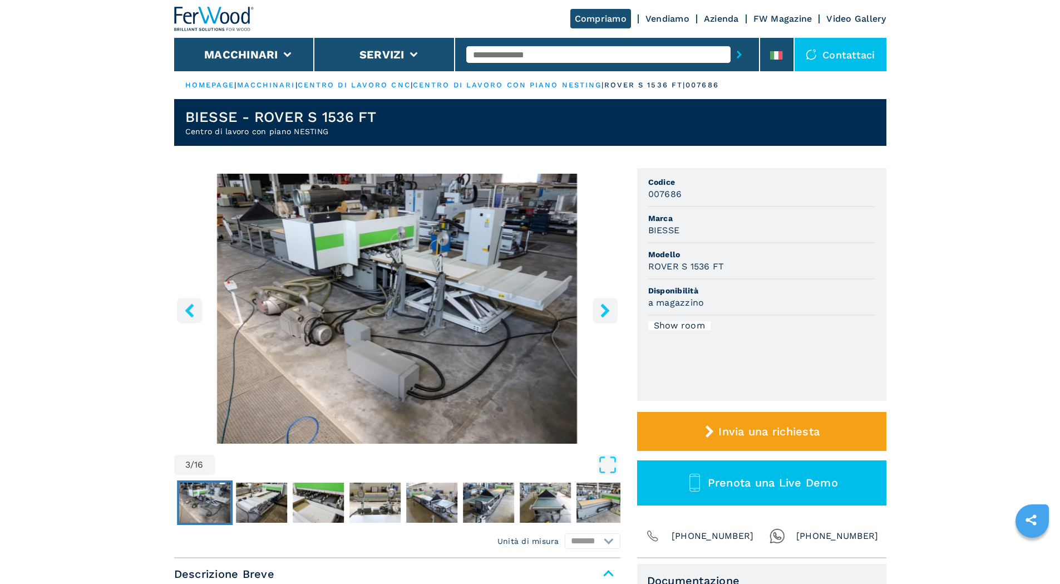
click at [607, 313] on icon "right-button" at bounding box center [605, 310] width 14 height 14
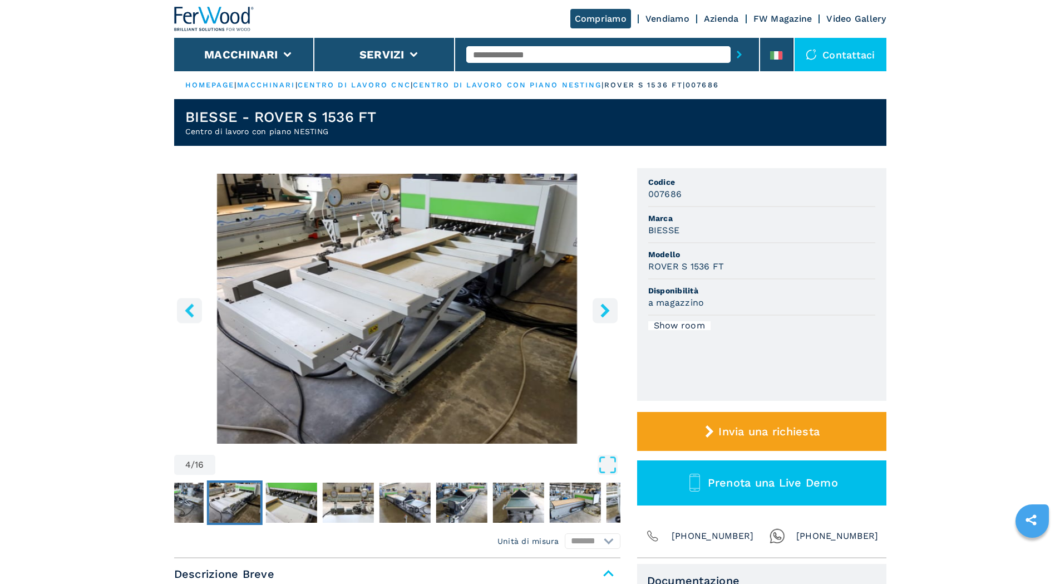
click at [607, 313] on icon "right-button" at bounding box center [605, 310] width 14 height 14
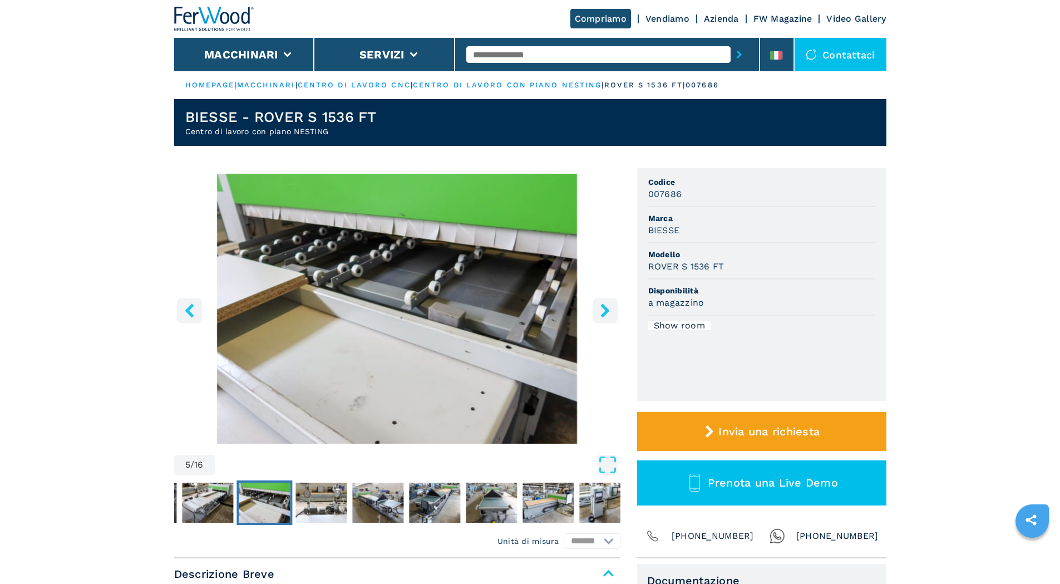
click at [607, 313] on icon "right-button" at bounding box center [605, 310] width 14 height 14
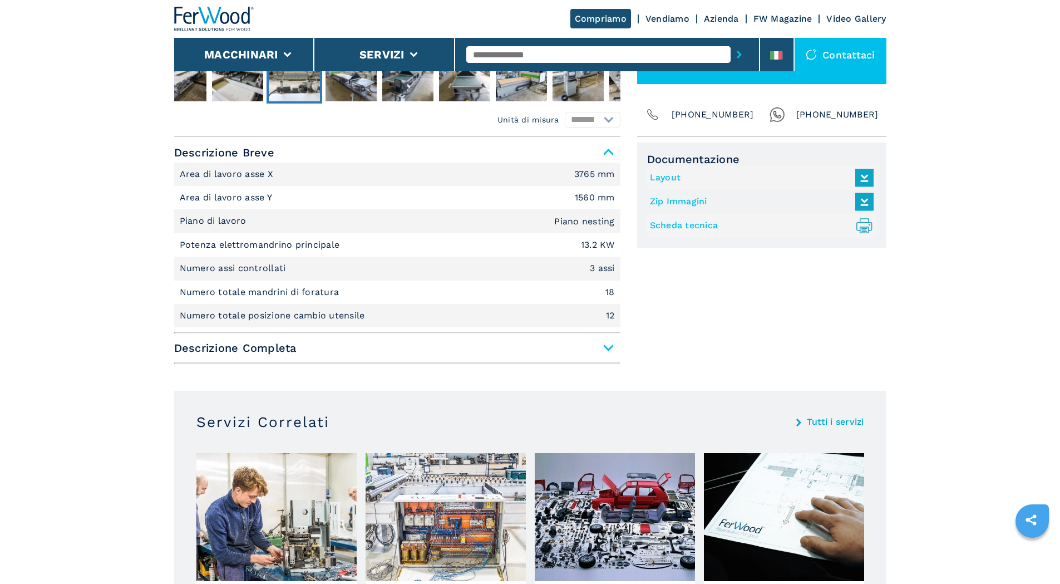
scroll to position [445, 0]
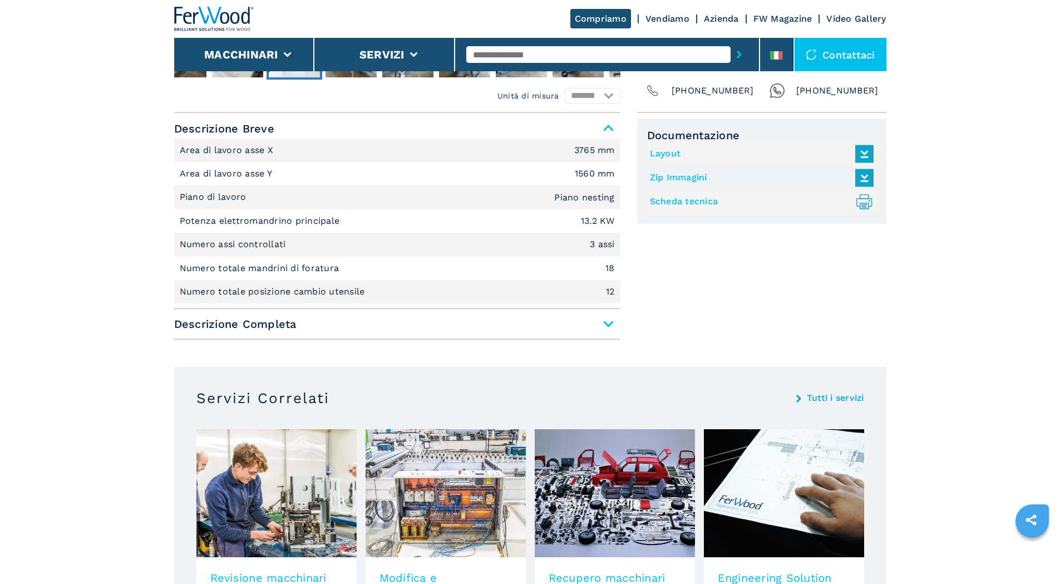
click at [608, 319] on span "Descrizione Completa" at bounding box center [397, 324] width 446 height 20
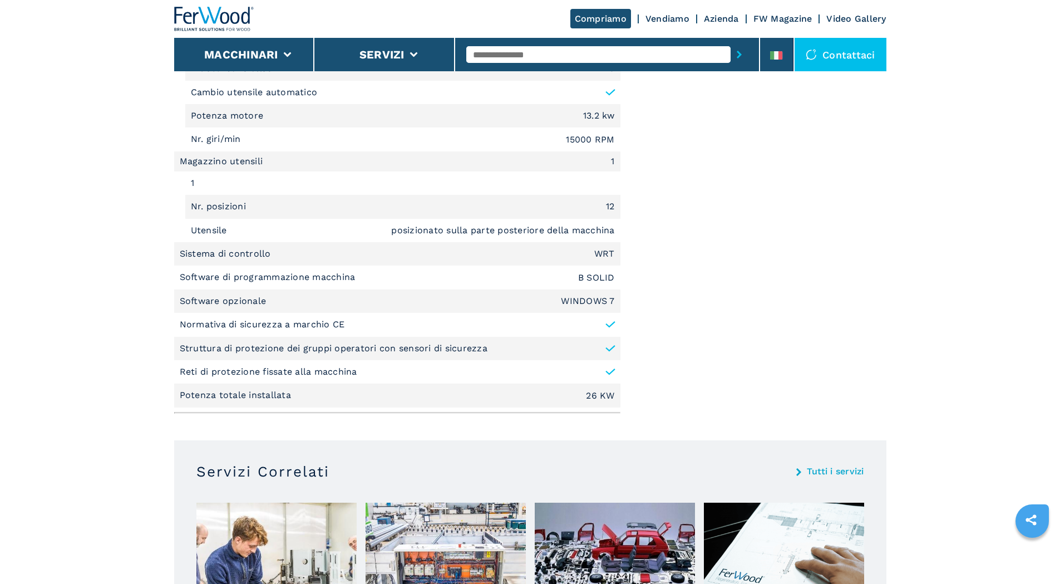
scroll to position [1113, 0]
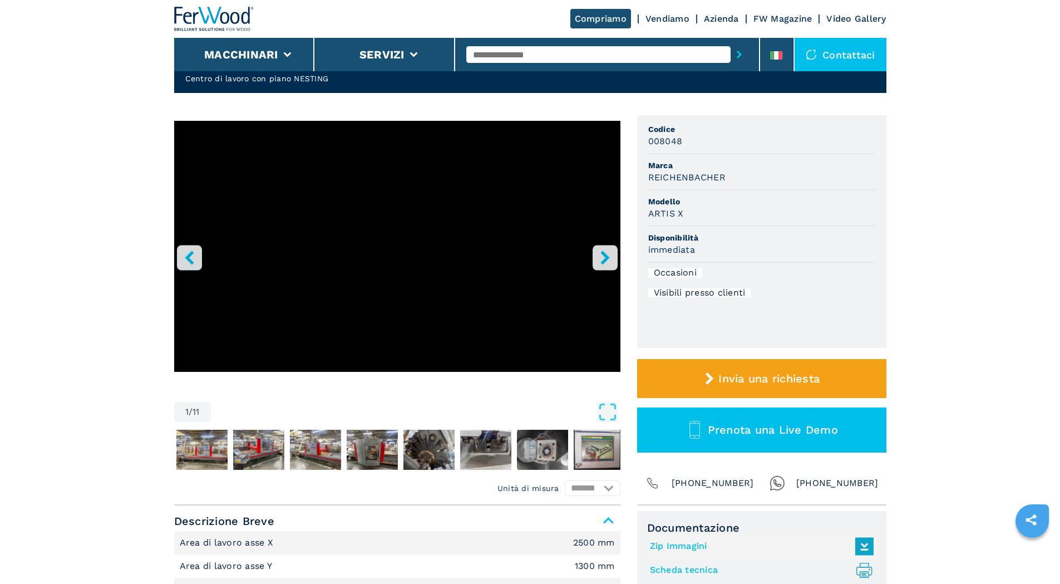
scroll to position [56, 0]
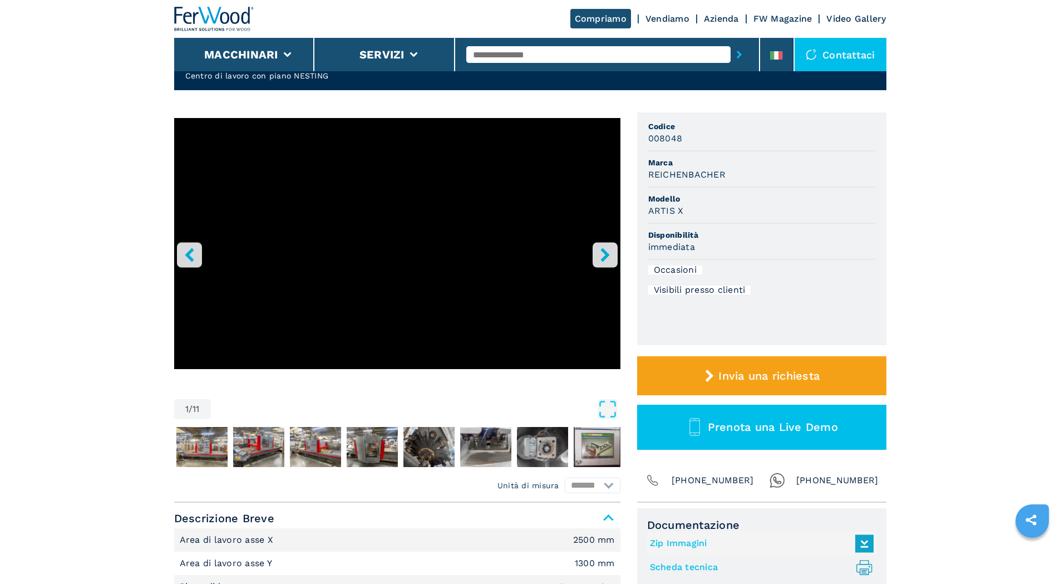
click at [608, 256] on icon "right-button" at bounding box center [605, 255] width 9 height 14
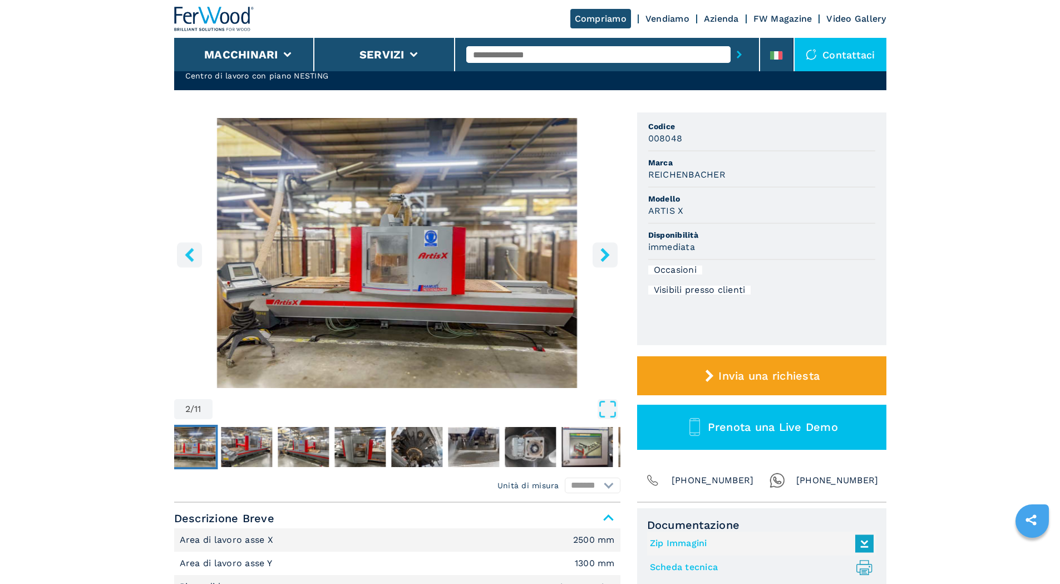
click at [608, 256] on icon "right-button" at bounding box center [605, 255] width 9 height 14
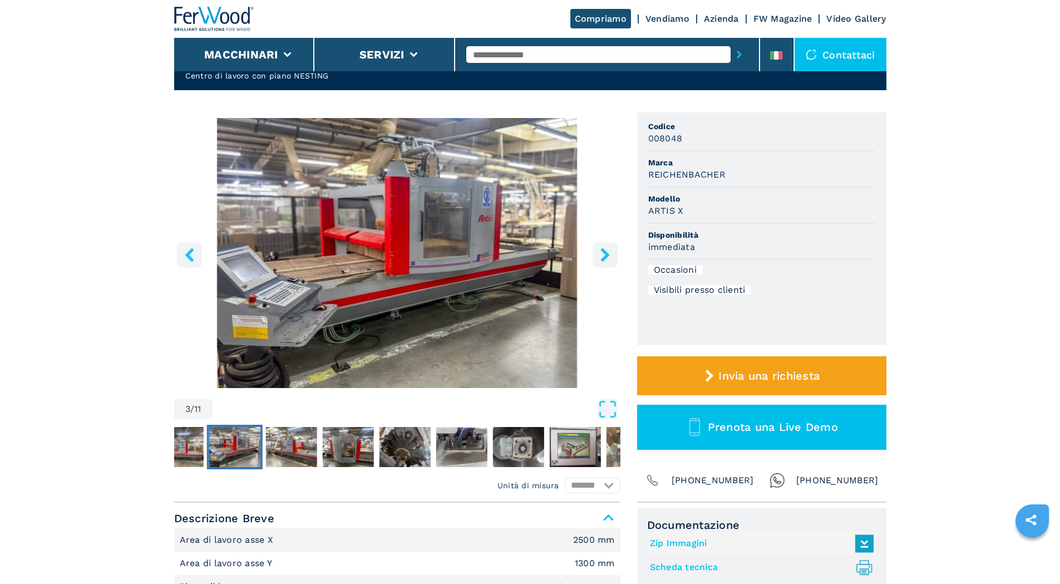
click at [608, 256] on icon "right-button" at bounding box center [605, 255] width 9 height 14
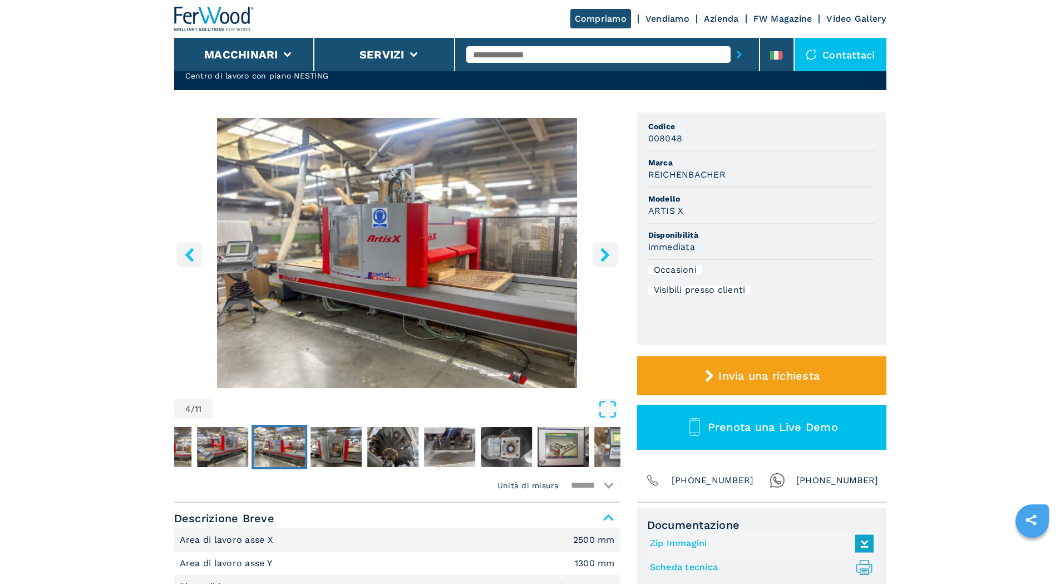
click at [608, 256] on icon "right-button" at bounding box center [605, 255] width 9 height 14
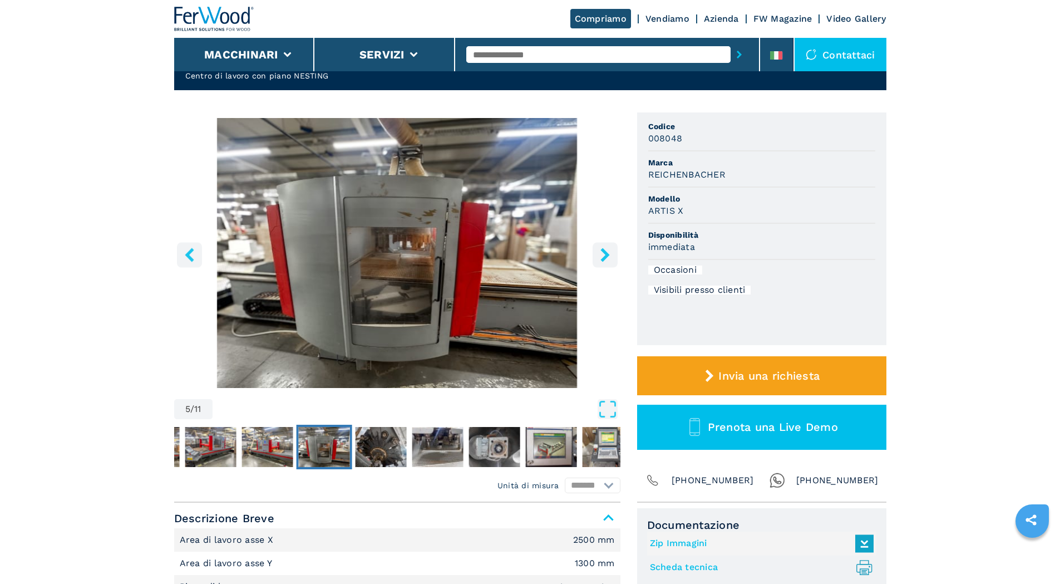
click at [608, 256] on icon "right-button" at bounding box center [605, 255] width 9 height 14
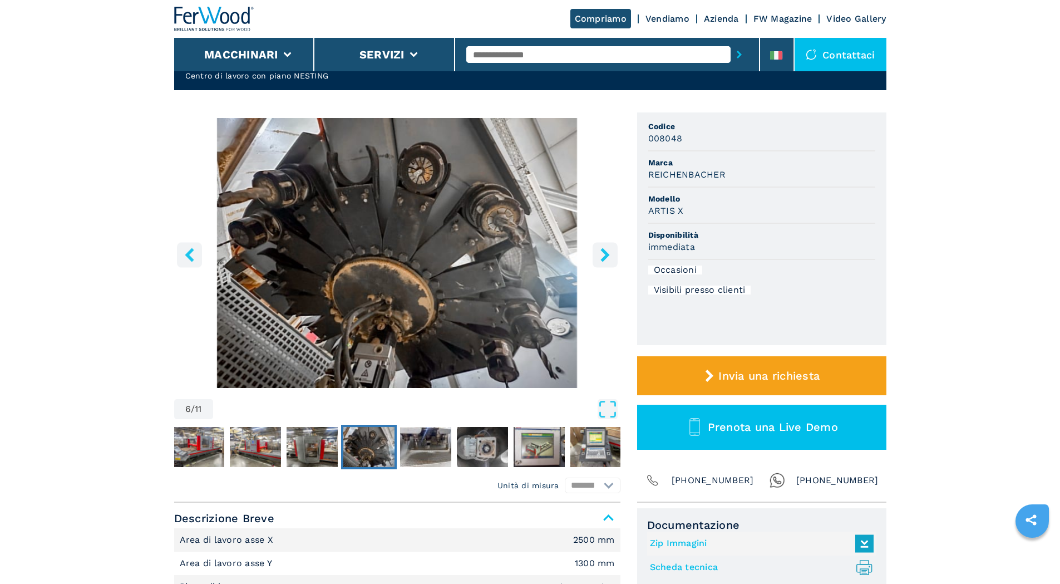
click at [608, 256] on icon "right-button" at bounding box center [605, 255] width 9 height 14
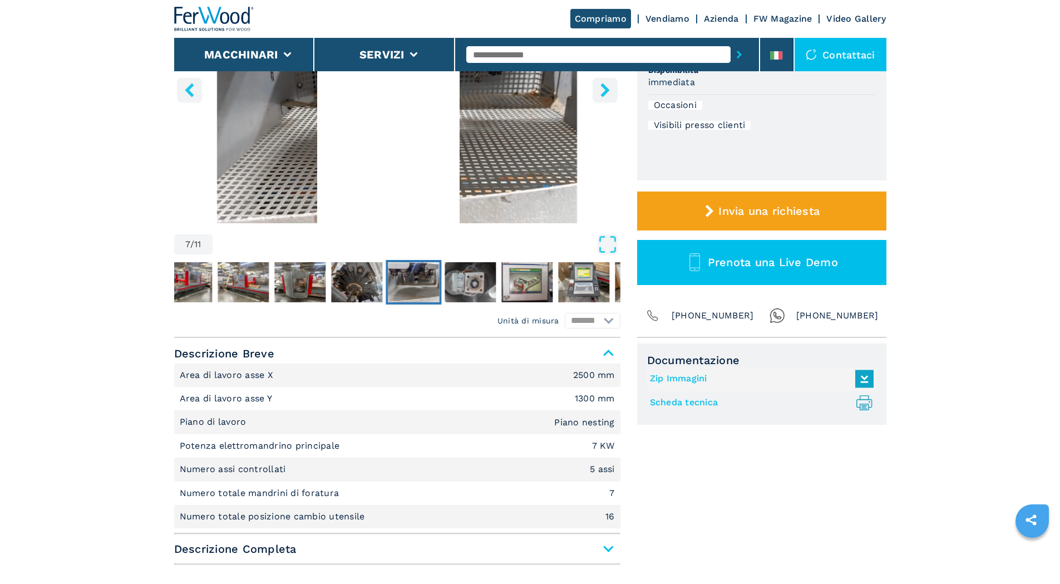
scroll to position [0, 0]
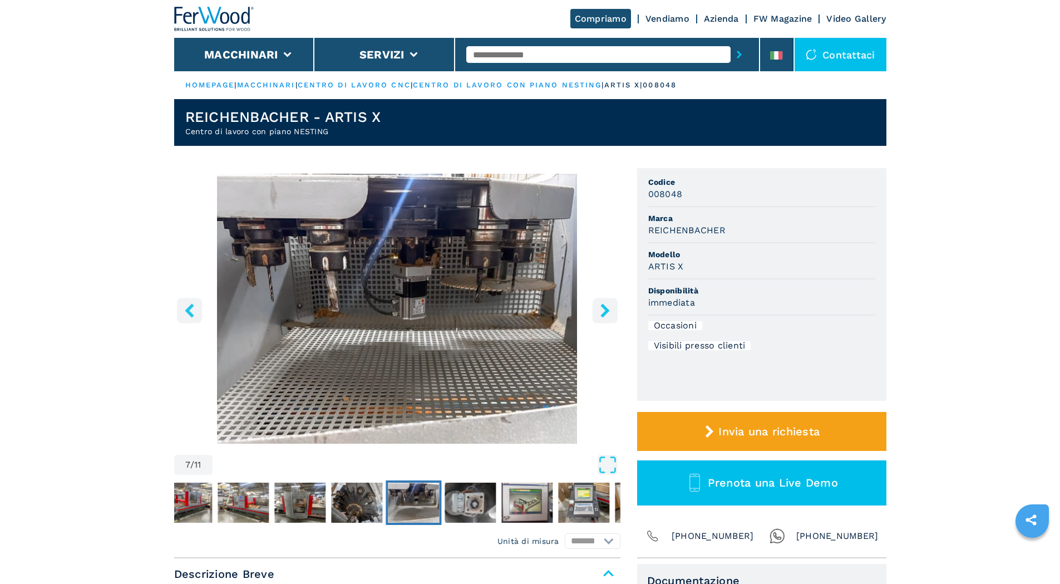
click at [608, 314] on icon "right-button" at bounding box center [605, 310] width 14 height 14
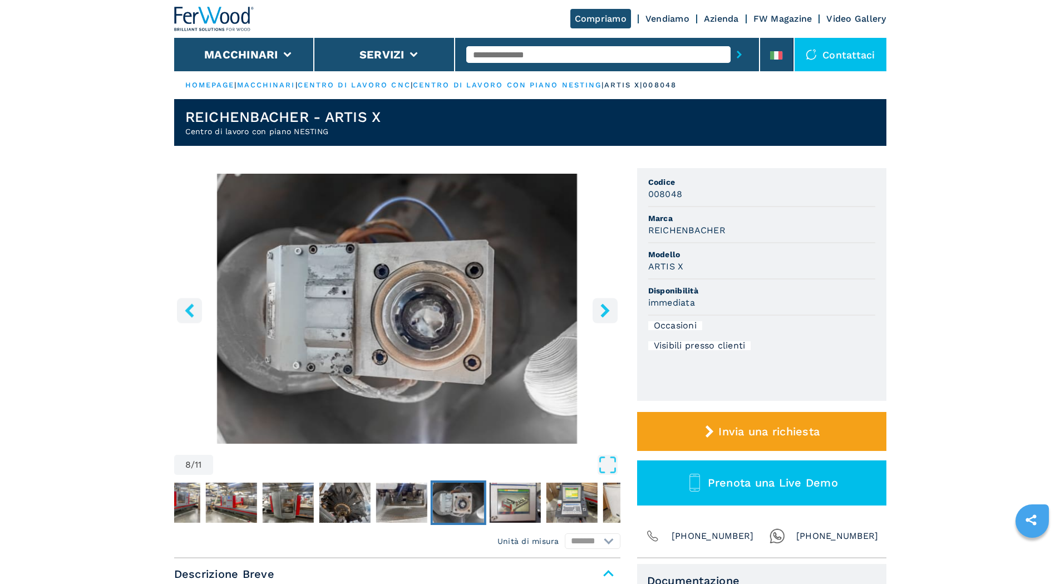
click at [607, 314] on icon "right-button" at bounding box center [605, 310] width 14 height 14
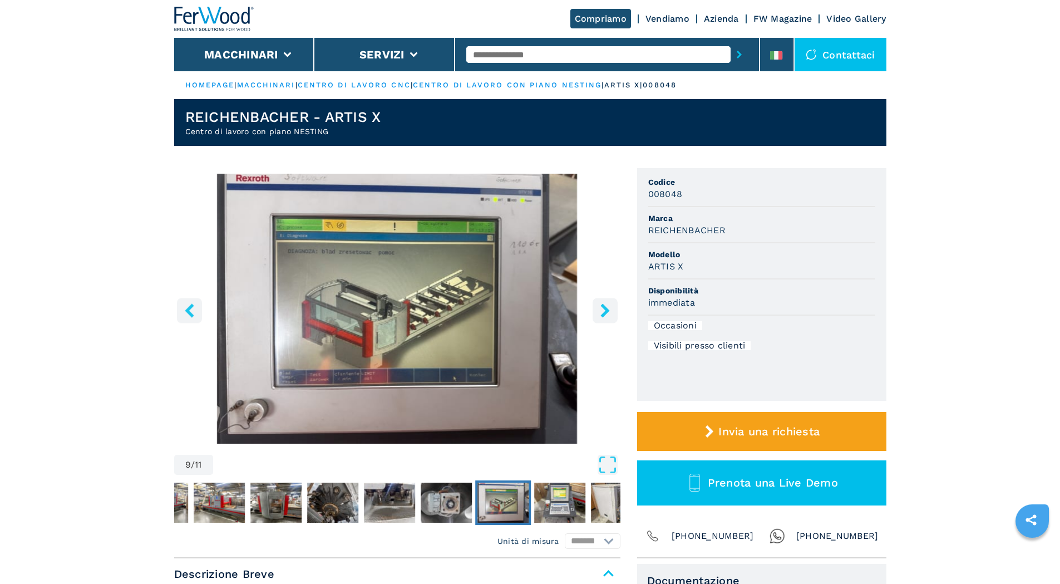
click at [607, 314] on icon "right-button" at bounding box center [605, 310] width 14 height 14
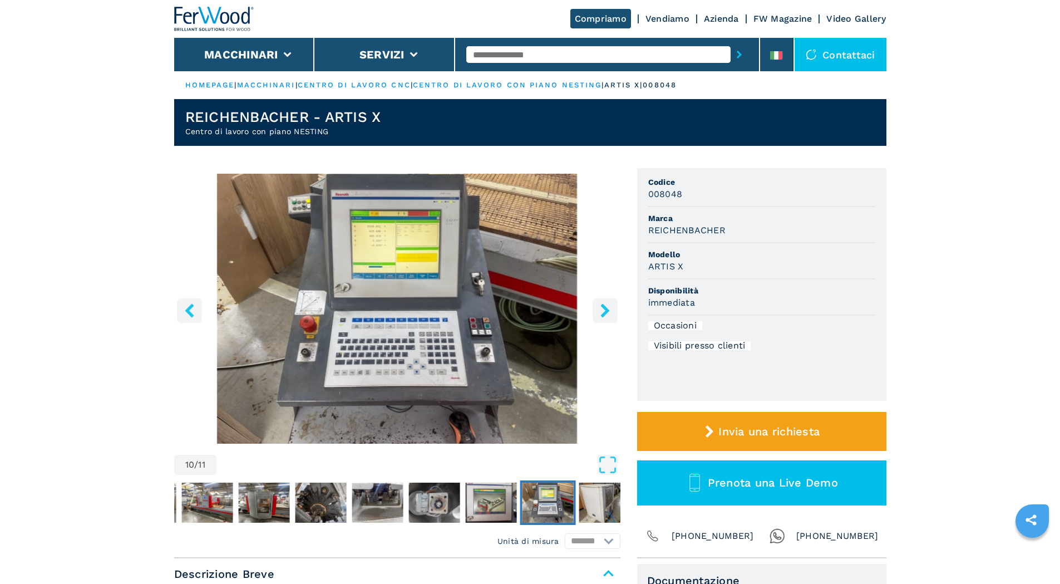
click at [607, 314] on icon "right-button" at bounding box center [605, 310] width 14 height 14
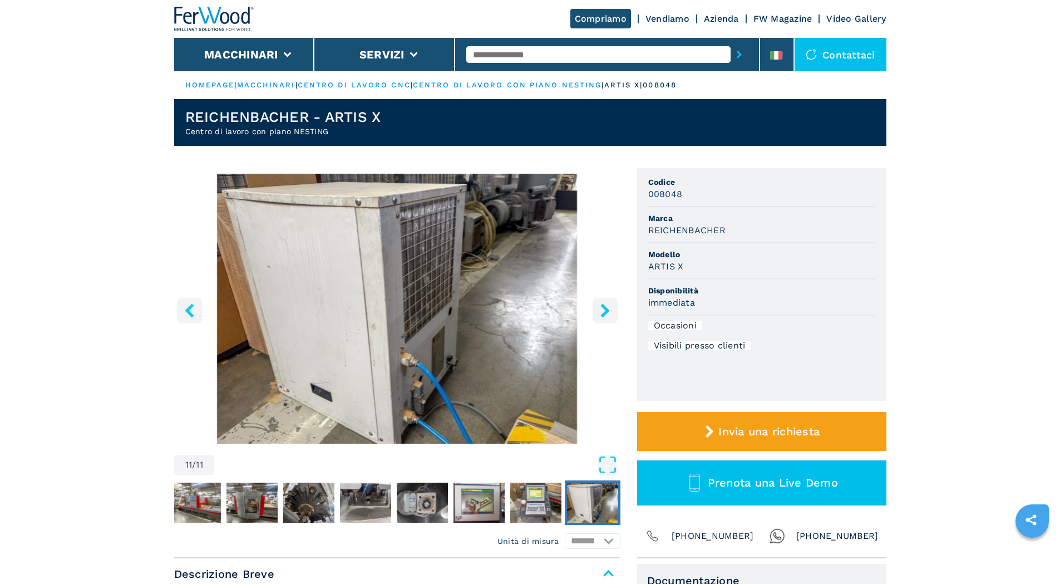
click at [607, 314] on icon "right-button" at bounding box center [605, 310] width 14 height 14
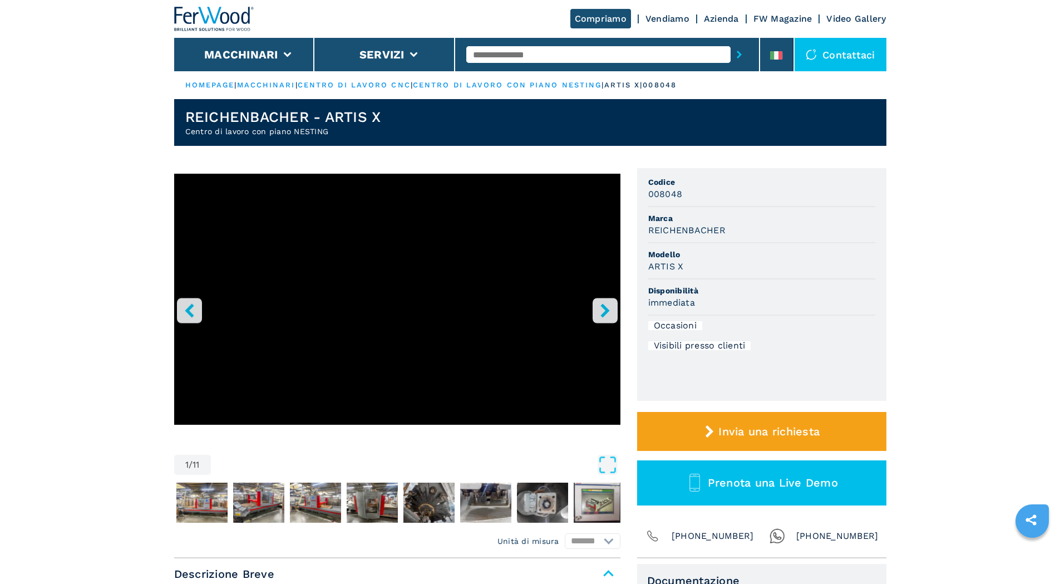
click at [607, 314] on icon "right-button" at bounding box center [605, 310] width 14 height 14
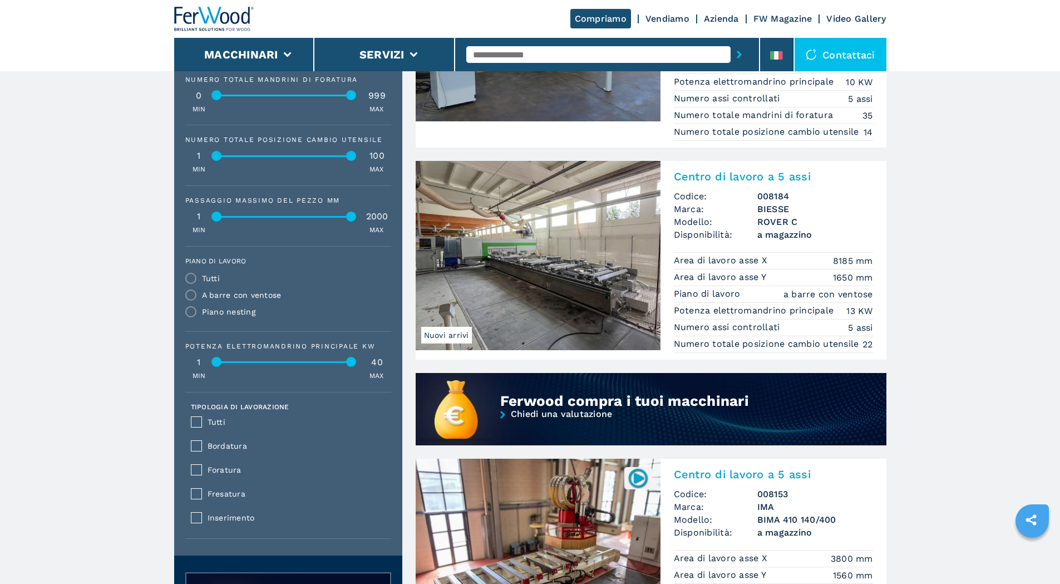
scroll to position [946, 0]
